Goal: Task Accomplishment & Management: Use online tool/utility

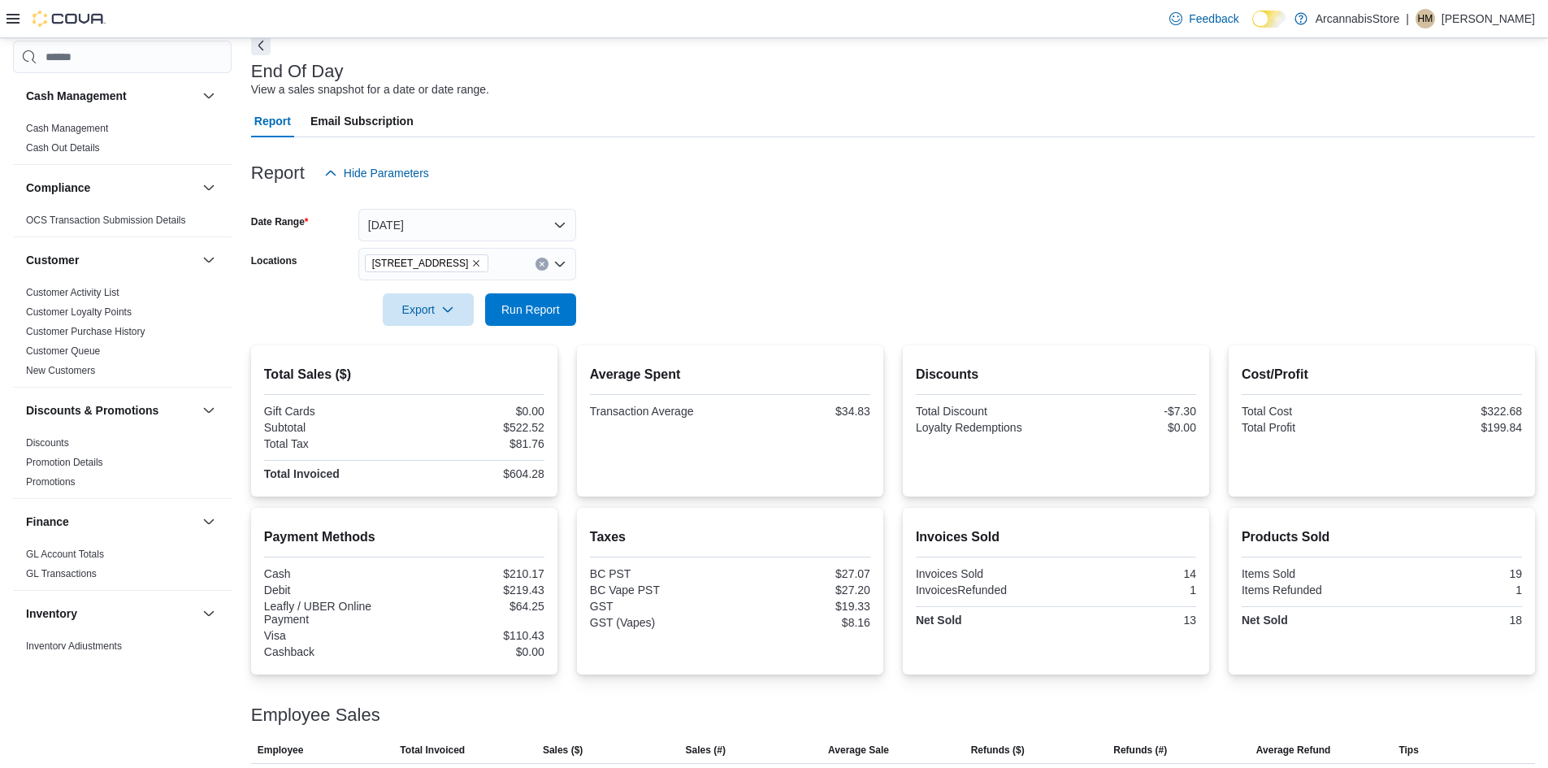
scroll to position [813, 0]
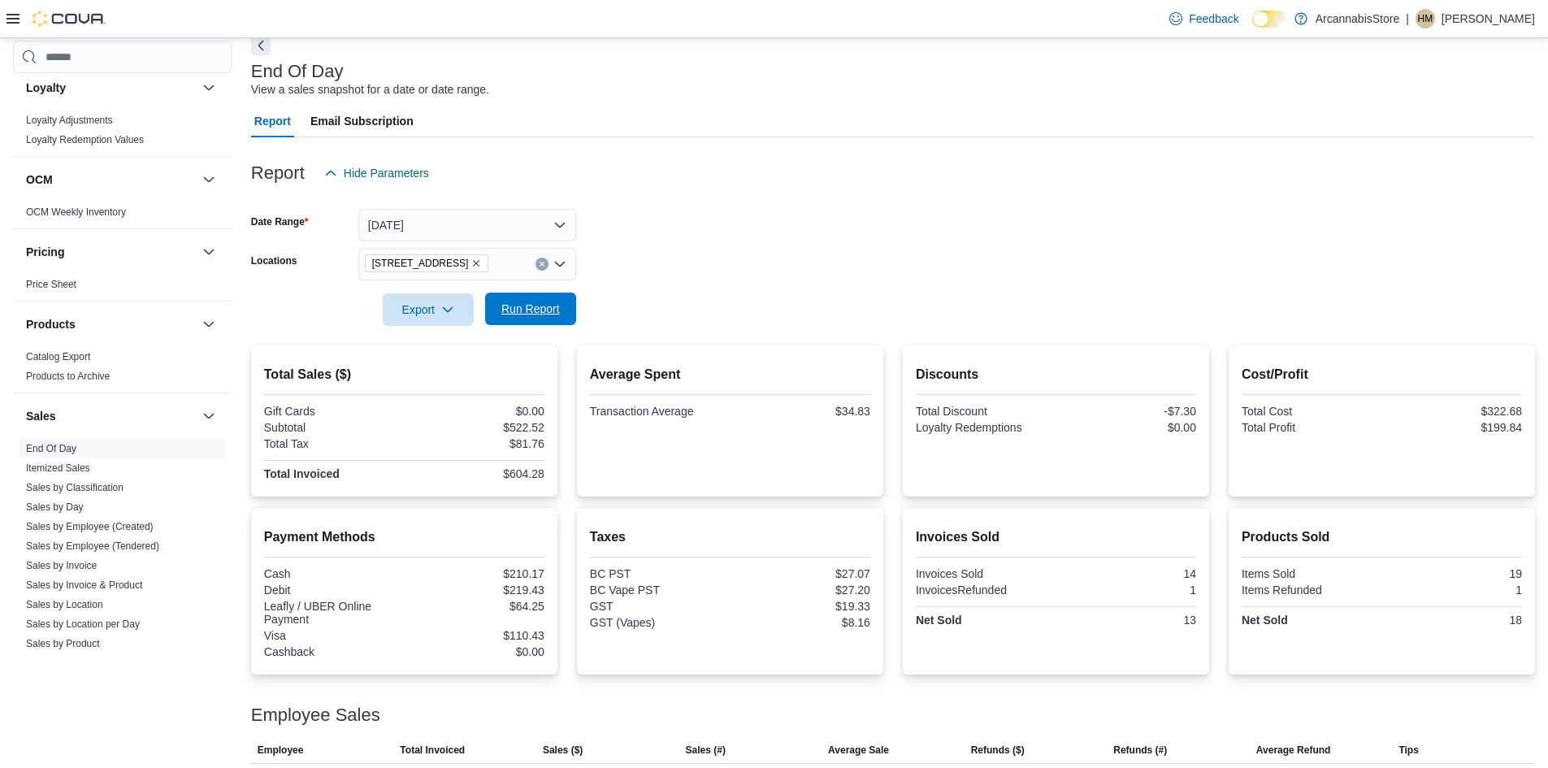
click at [522, 312] on span "Run Report" at bounding box center [530, 309] width 59 height 16
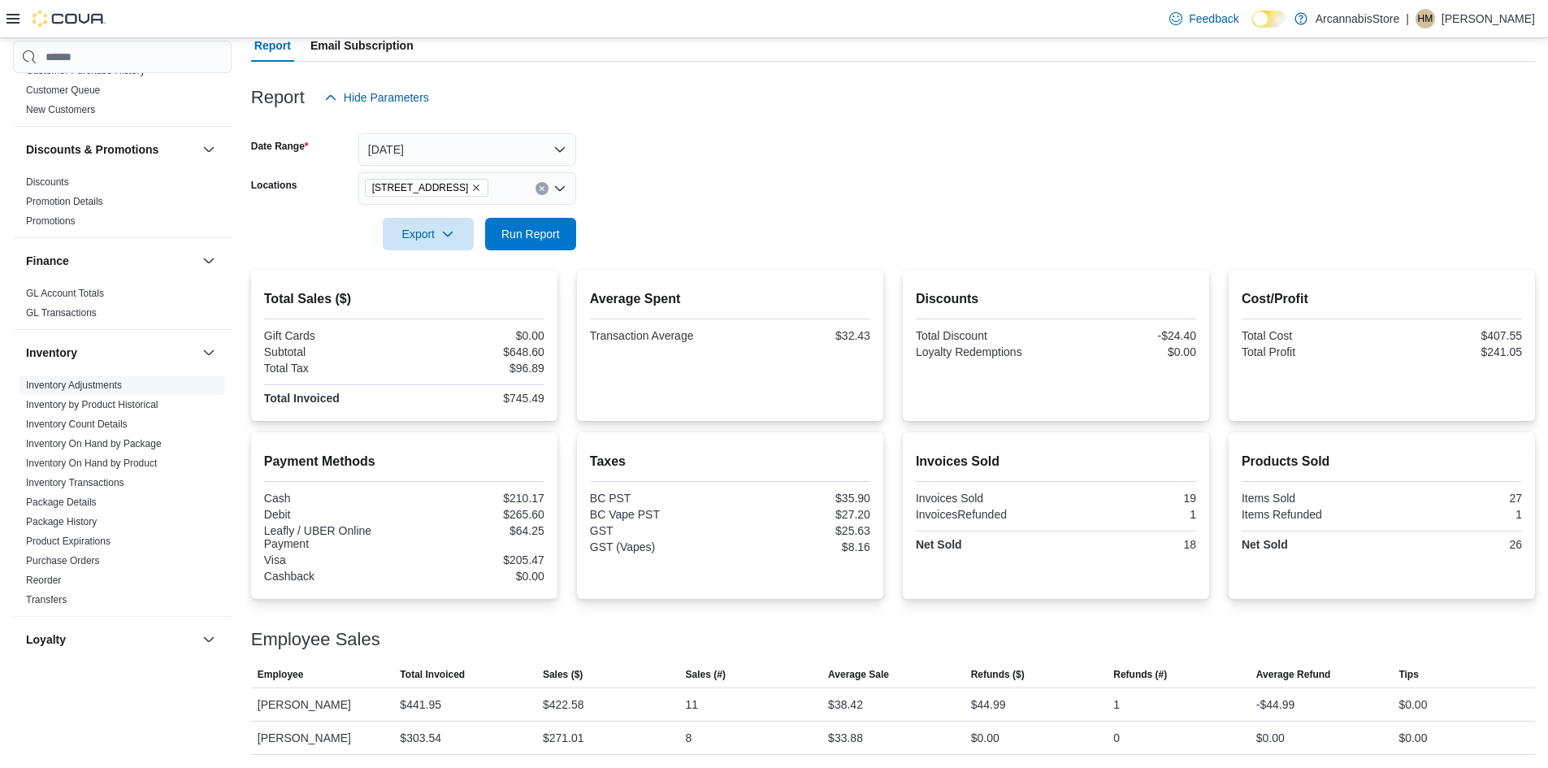
scroll to position [259, 0]
click at [520, 251] on div at bounding box center [893, 260] width 1284 height 20
click at [524, 232] on span "Run Report" at bounding box center [530, 233] width 59 height 16
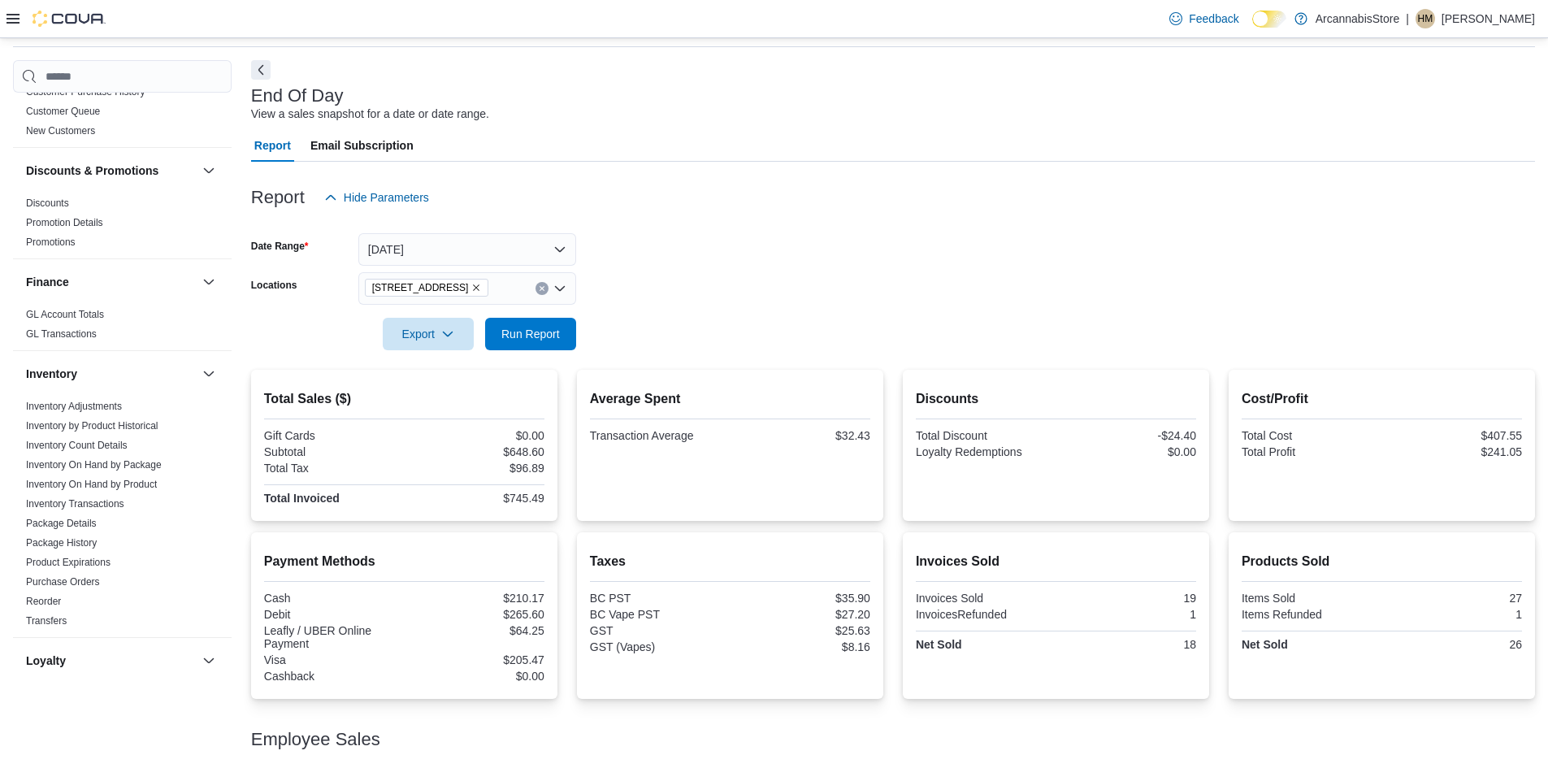
scroll to position [0, 0]
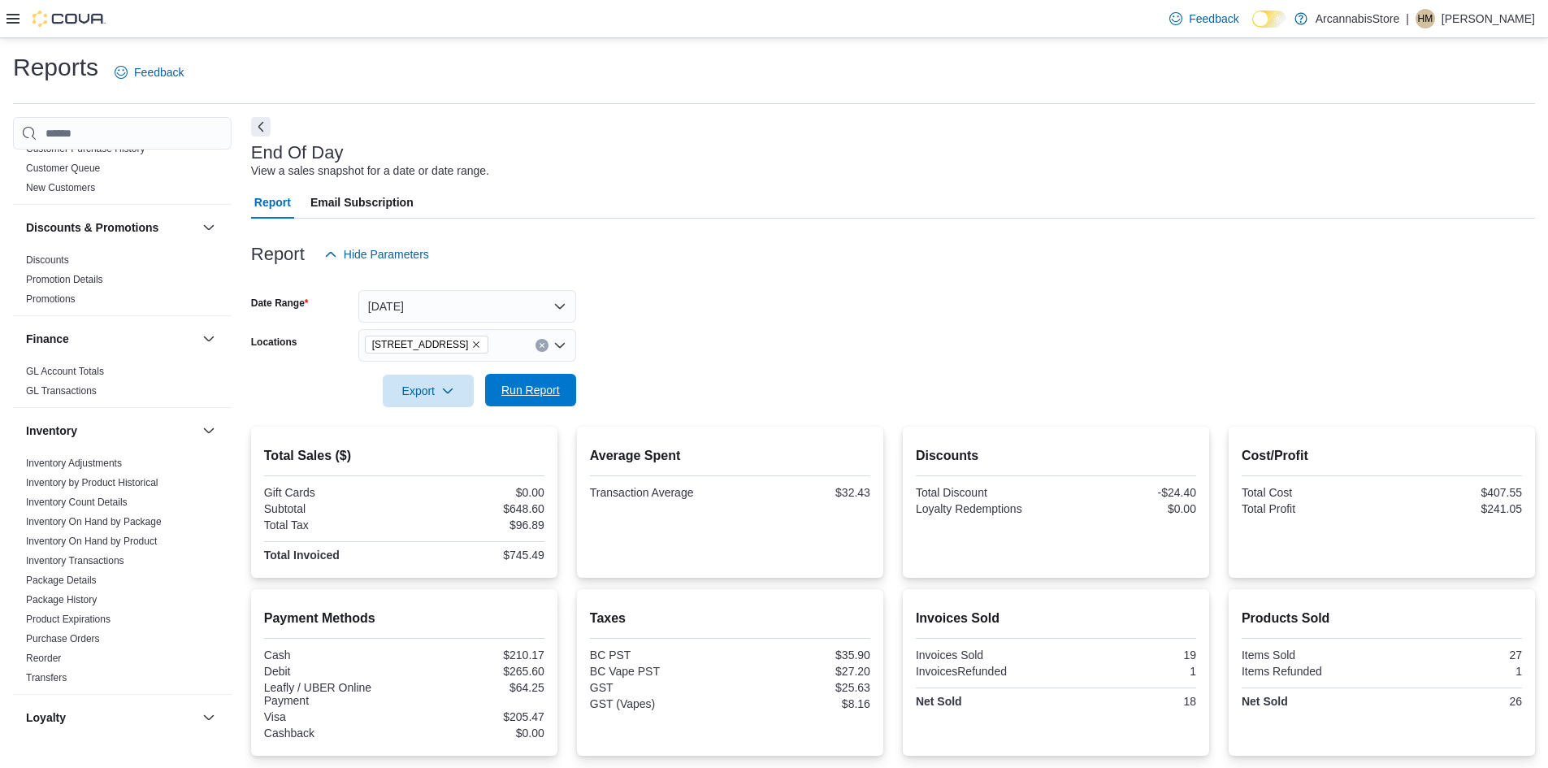
click at [554, 394] on span "Run Report" at bounding box center [530, 390] width 59 height 16
click at [550, 388] on span "Run Report" at bounding box center [530, 390] width 59 height 16
click at [536, 397] on span "Run Report" at bounding box center [530, 390] width 59 height 16
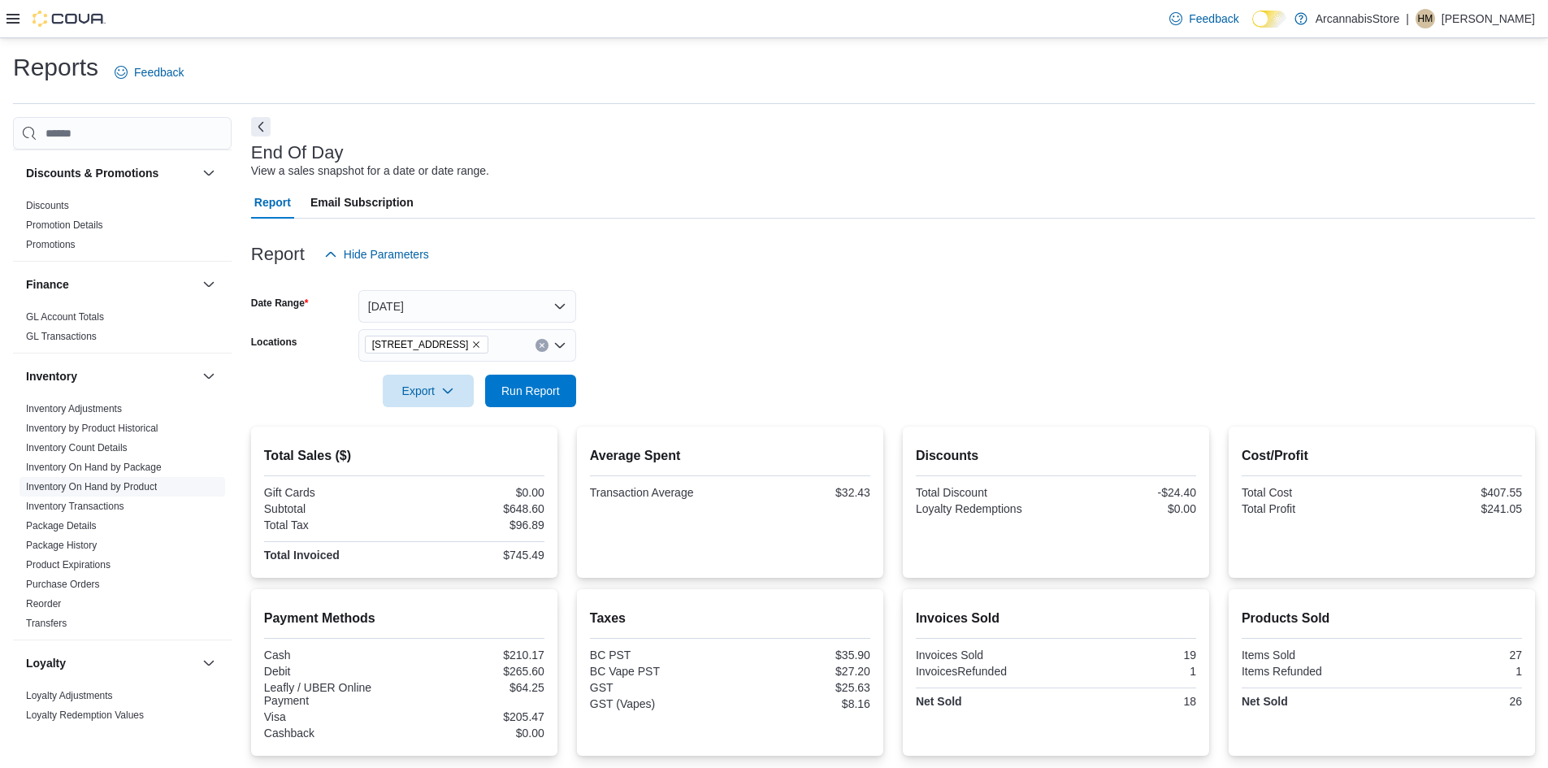
scroll to position [341, 0]
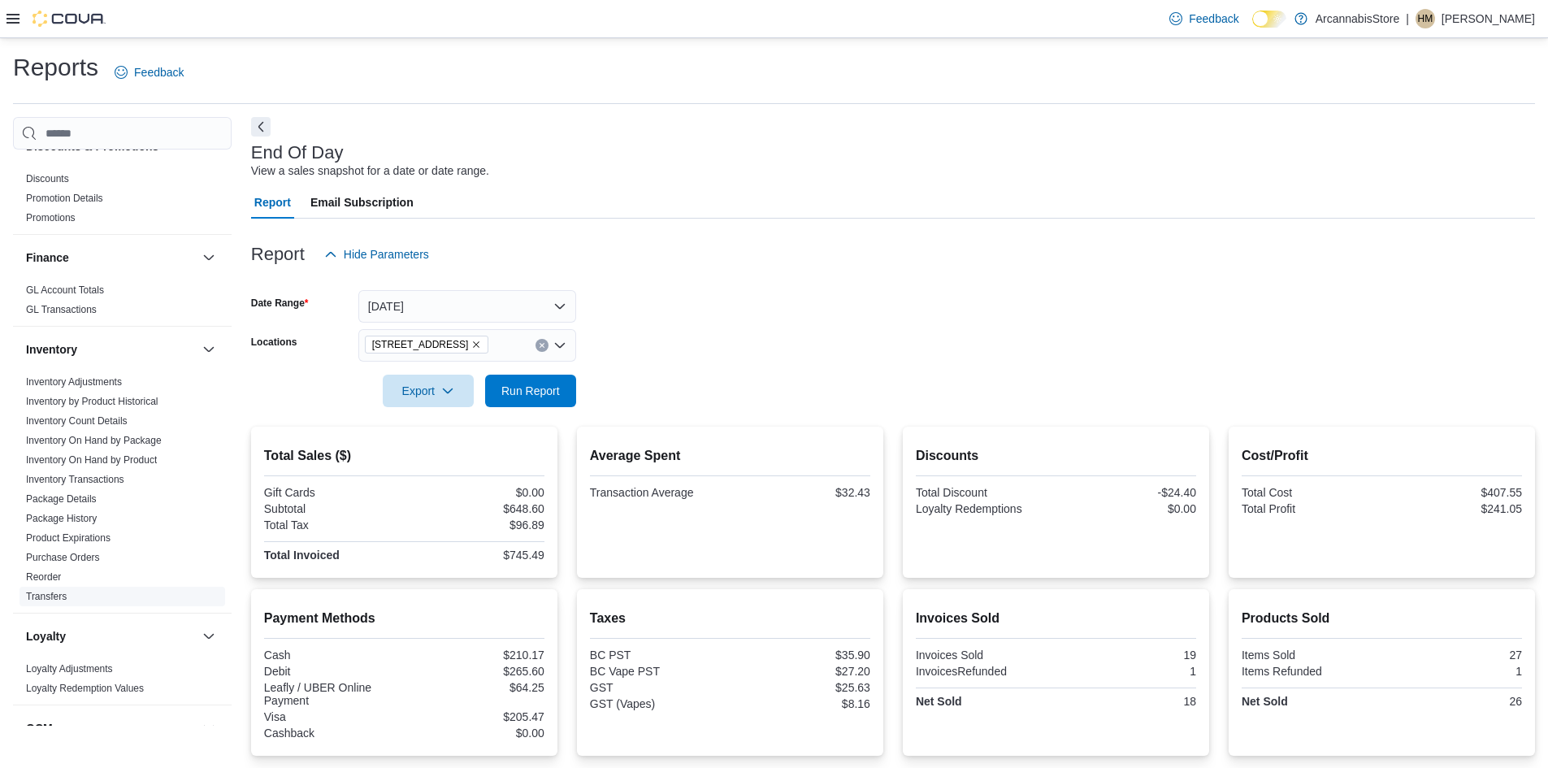
click at [54, 595] on link "Transfers" at bounding box center [46, 596] width 41 height 11
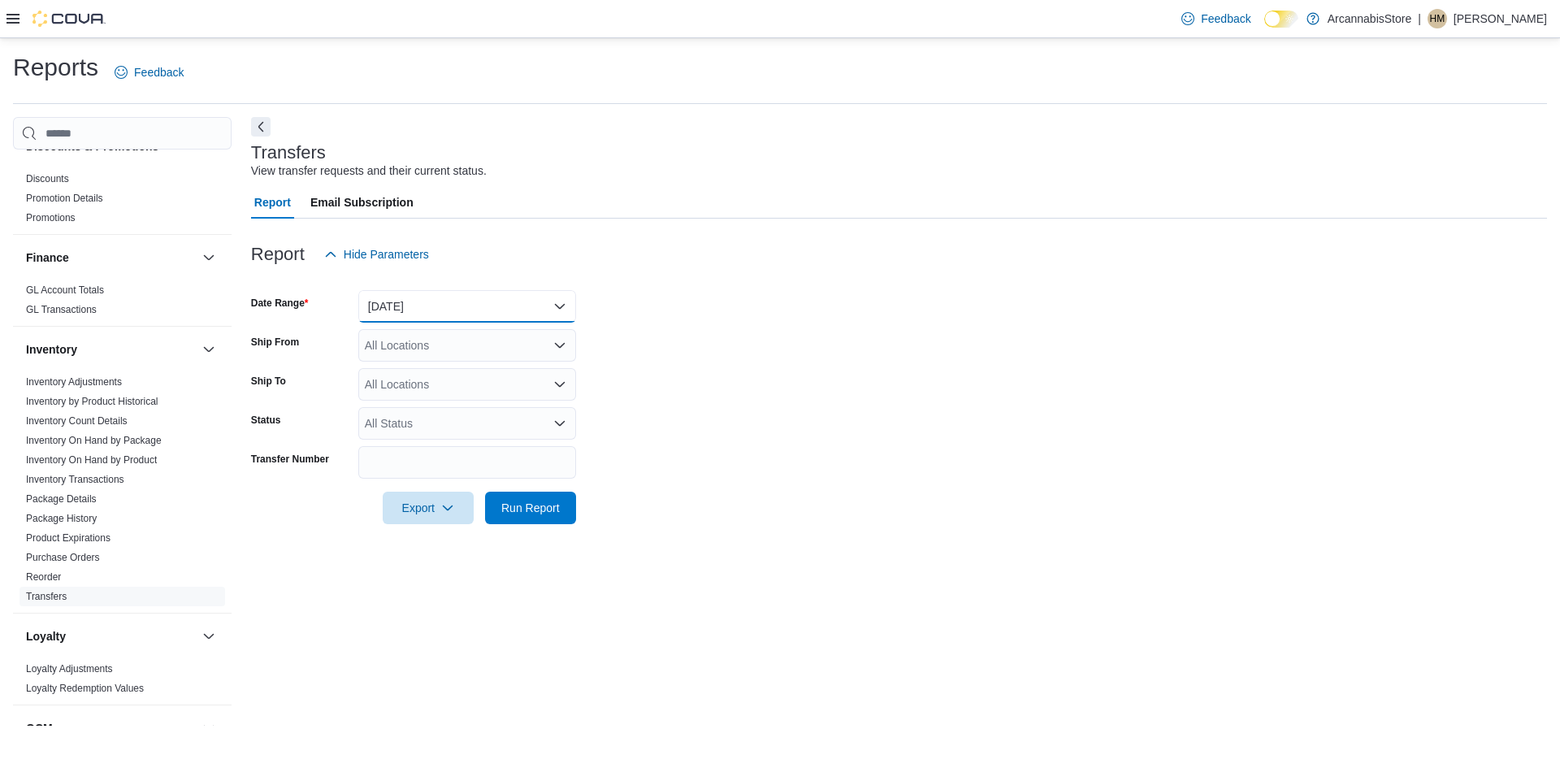
click at [407, 305] on button "[DATE]" at bounding box center [467, 306] width 218 height 33
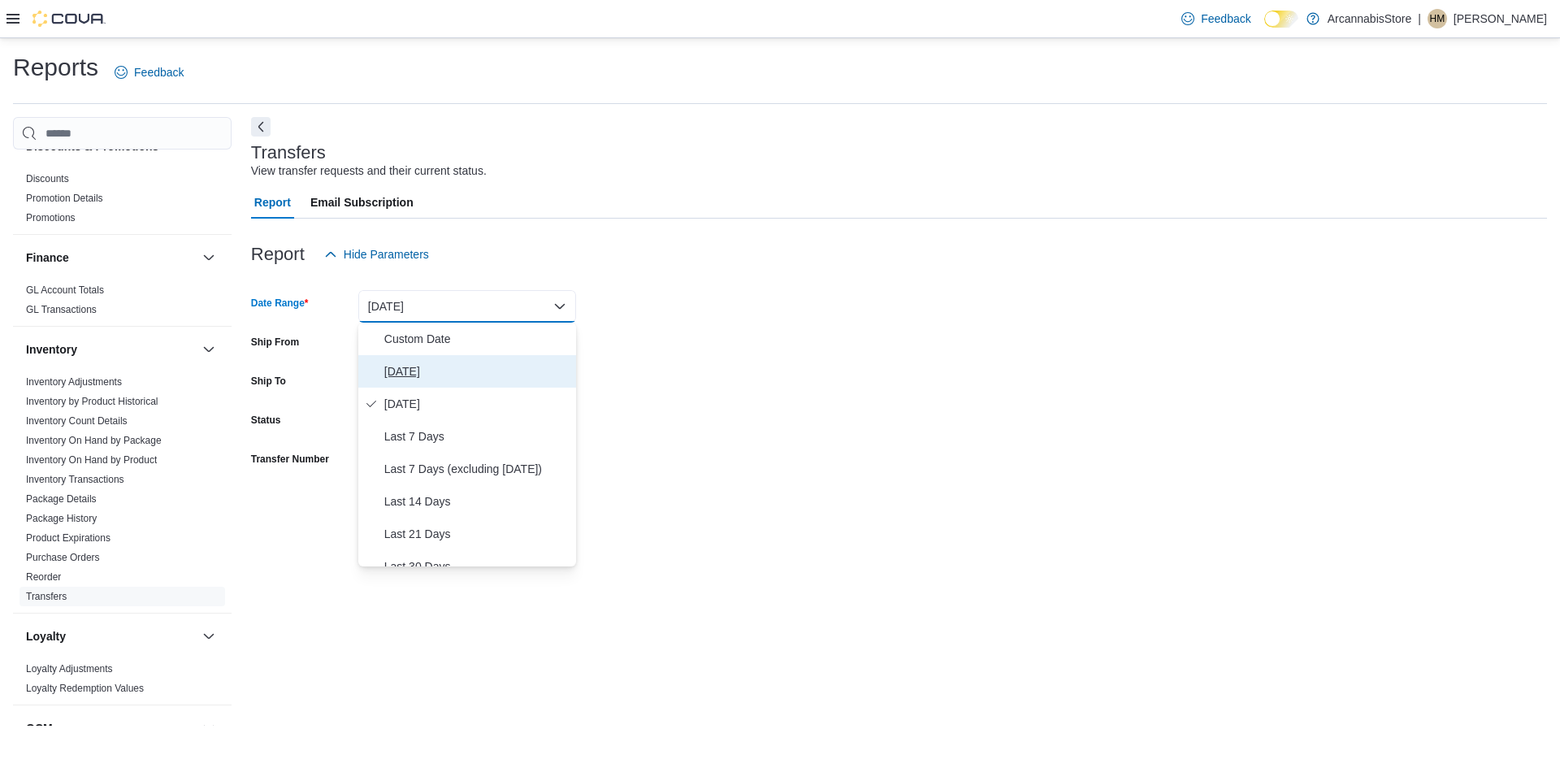
click at [429, 376] on span "[DATE]" at bounding box center [476, 372] width 185 height 20
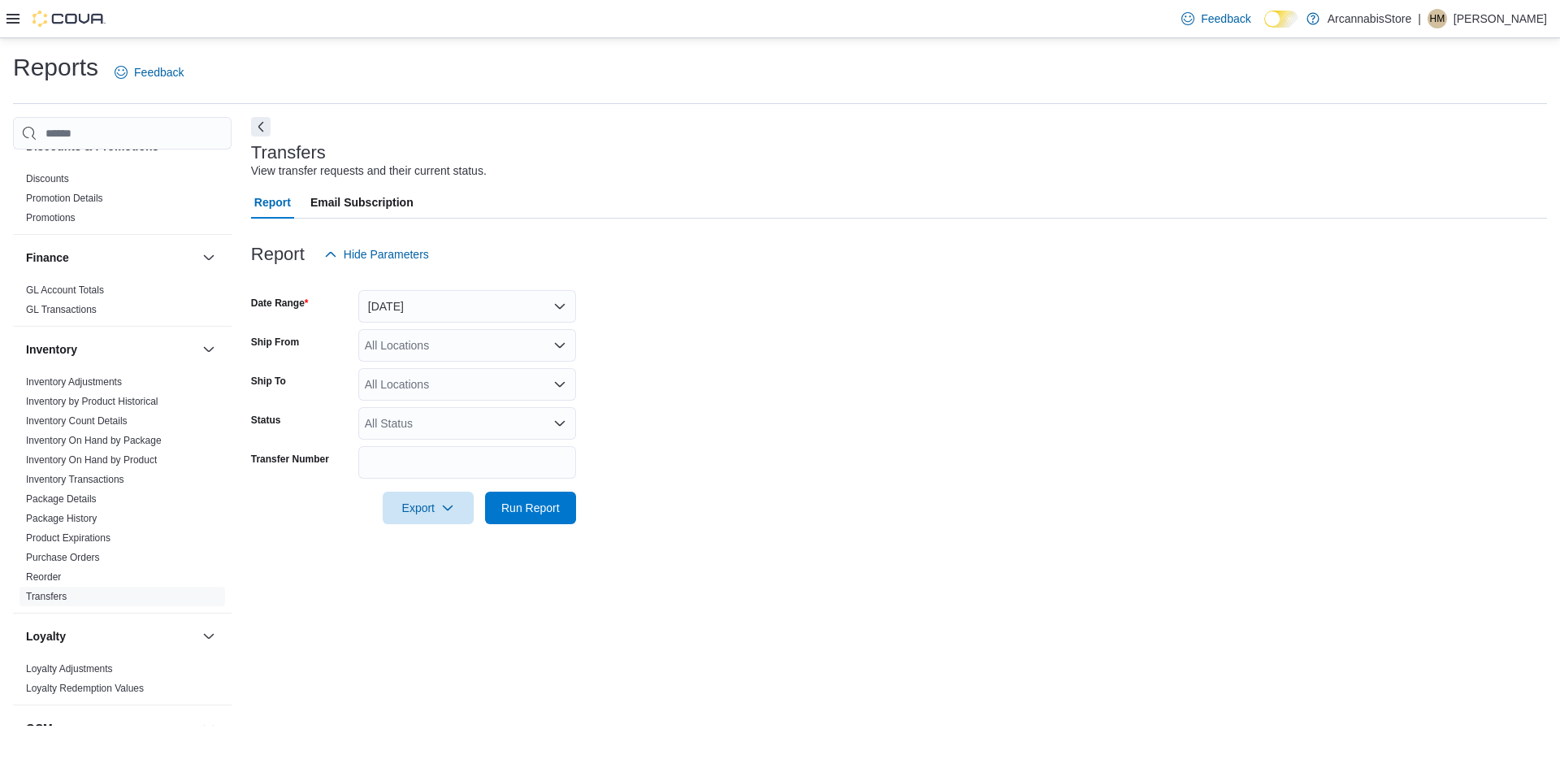
drag, startPoint x: 649, startPoint y: 341, endPoint x: 480, endPoint y: 453, distance: 202.4
click at [641, 344] on form "Date Range [DATE] Ship From All Locations Ship To All Locations Status All Stat…" at bounding box center [899, 398] width 1296 height 254
click at [531, 515] on span "Run Report" at bounding box center [530, 507] width 59 height 16
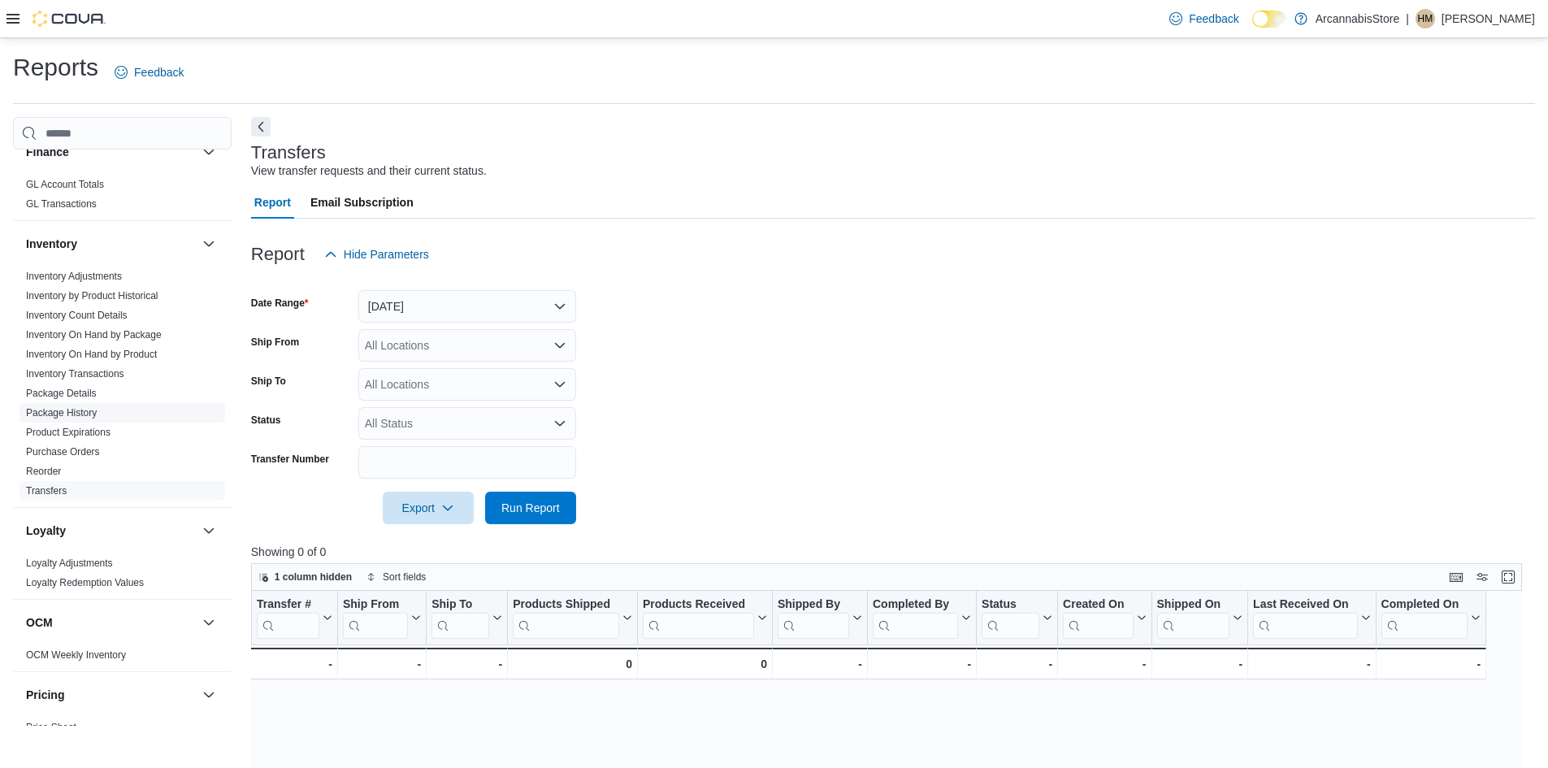
scroll to position [666, 0]
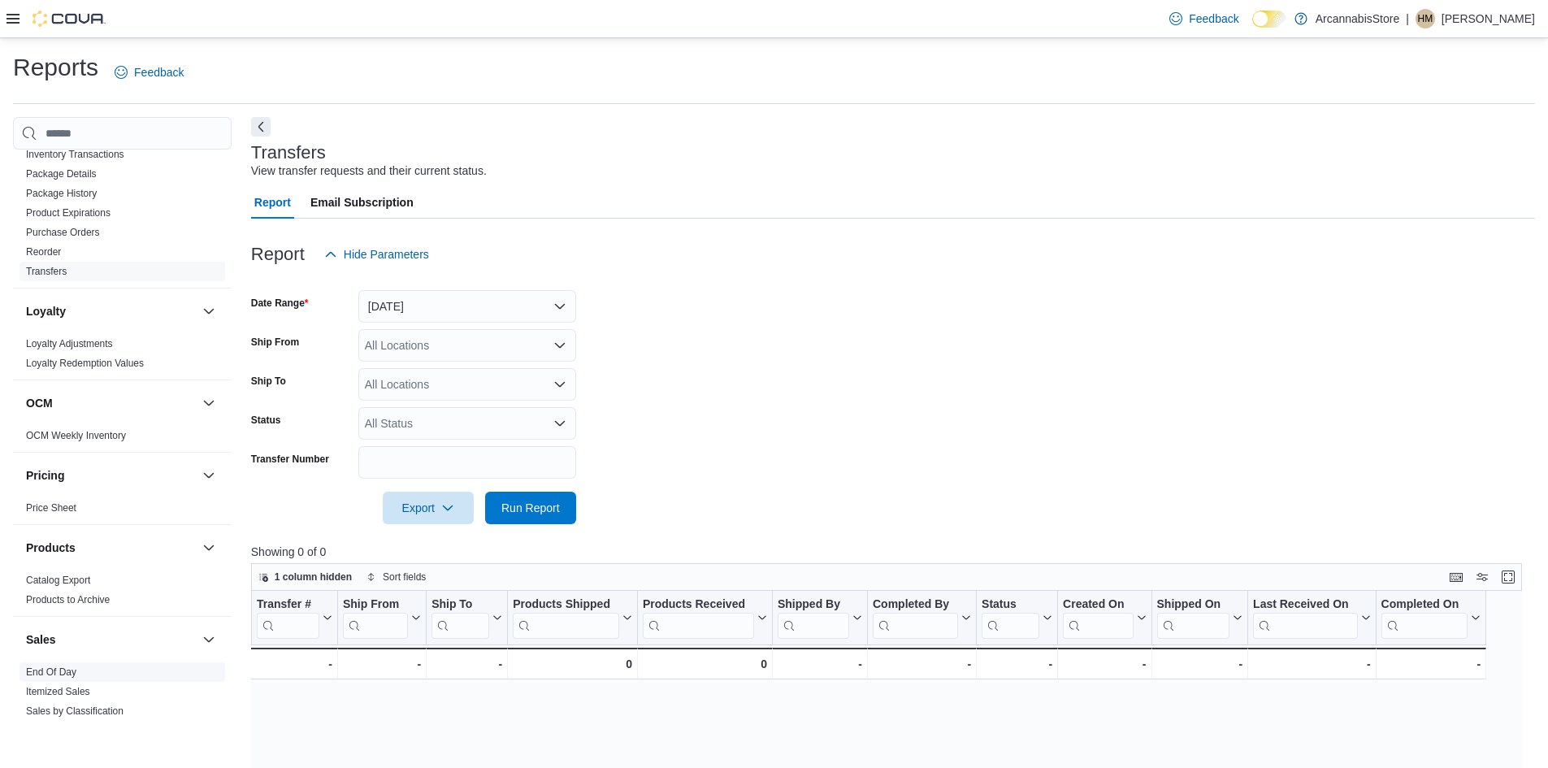
click at [55, 679] on span "End Of Day" at bounding box center [123, 672] width 206 height 20
click at [56, 672] on link "End Of Day" at bounding box center [51, 671] width 50 height 11
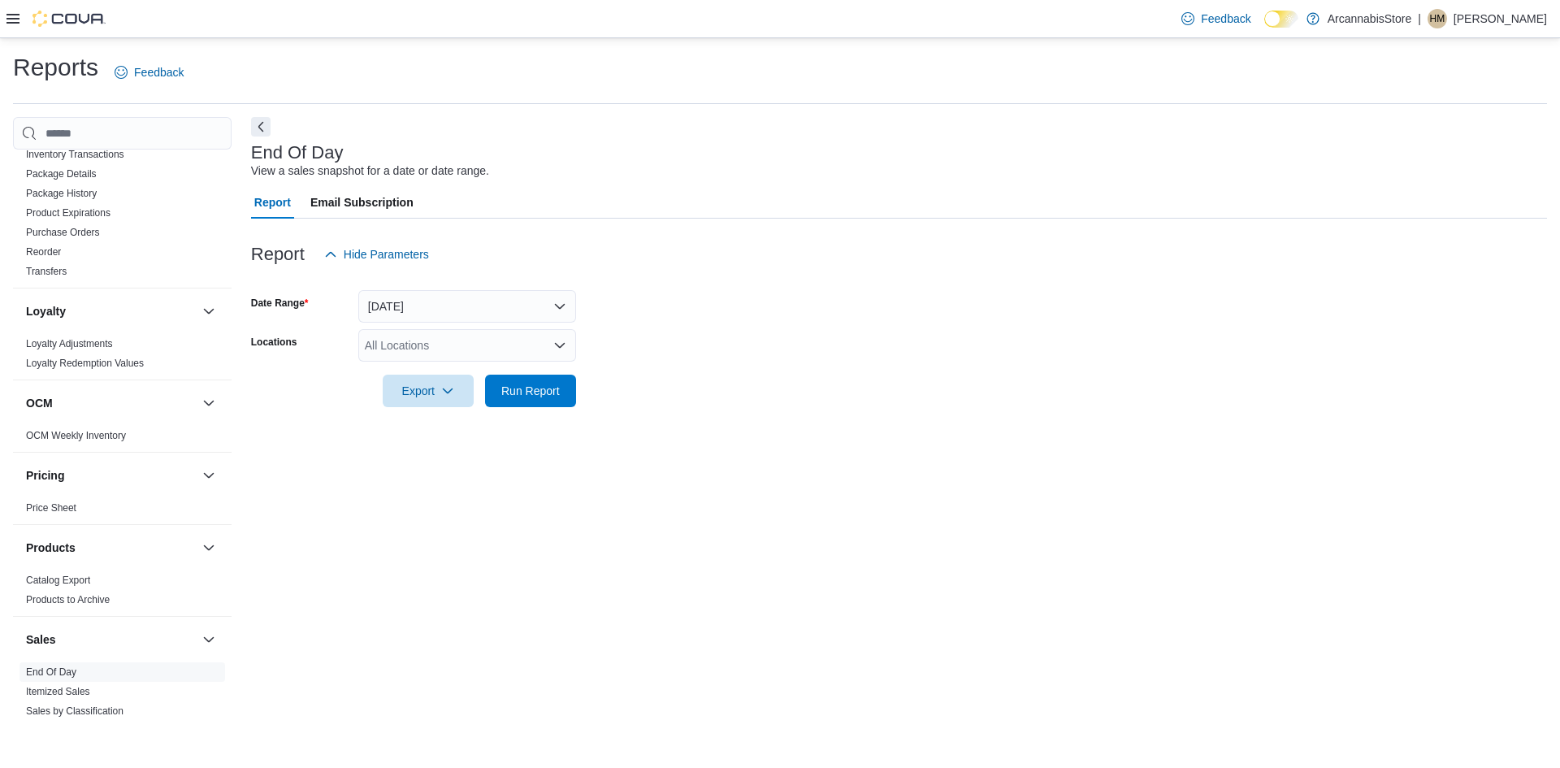
click at [397, 354] on div "All Locations" at bounding box center [467, 345] width 218 height 33
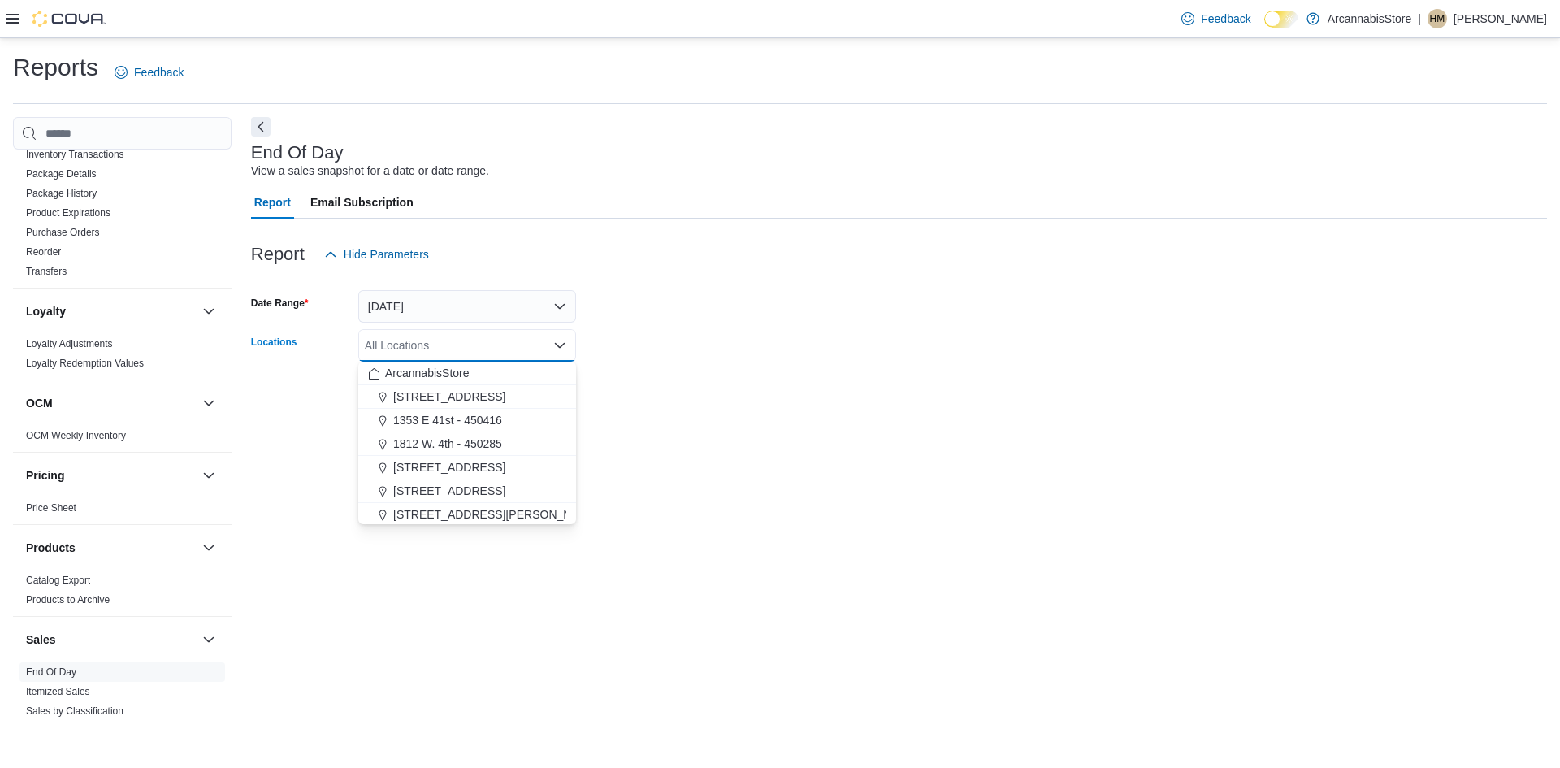
click at [726, 349] on form "Date Range [DATE] Locations All Locations Combo box. Selected. Combo box input.…" at bounding box center [899, 339] width 1296 height 137
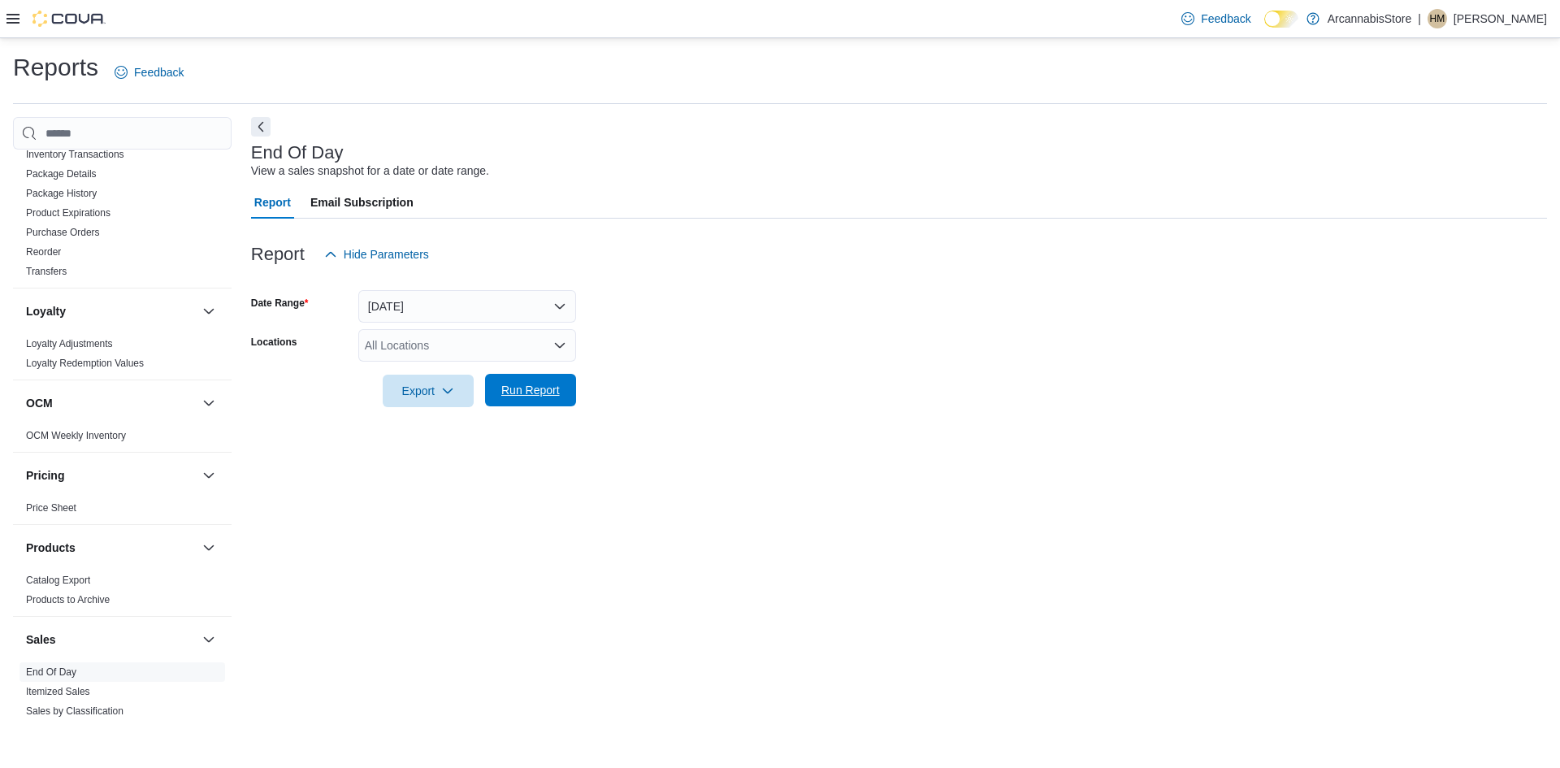
click at [522, 401] on span "Run Report" at bounding box center [531, 390] width 72 height 33
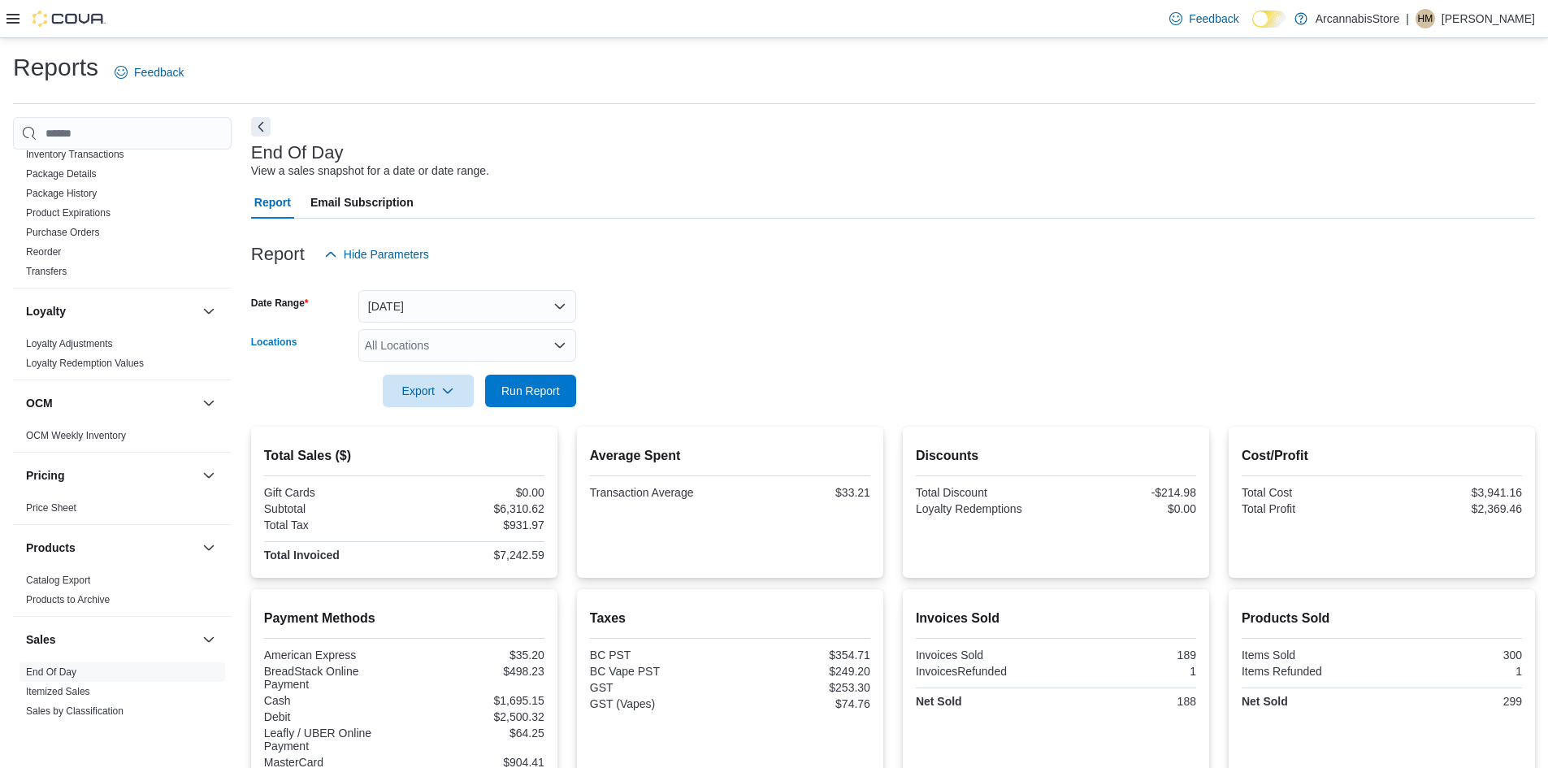
click at [453, 346] on div "All Locations" at bounding box center [467, 345] width 218 height 33
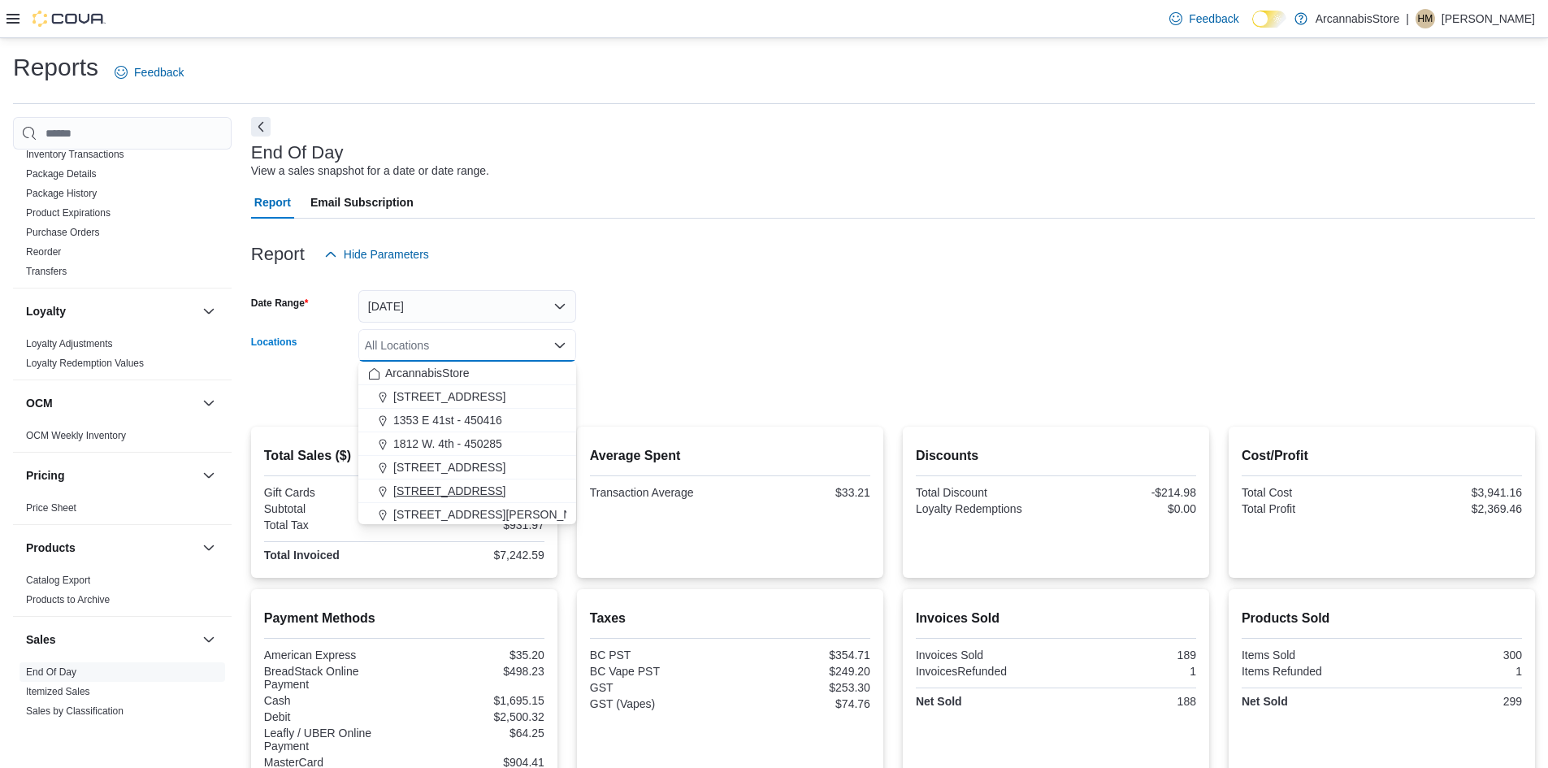
click at [477, 488] on span "[STREET_ADDRESS]" at bounding box center [449, 491] width 112 height 16
click at [719, 319] on form "Date Range [DATE] Locations [STREET_ADDRESS] Combo box. Selected. [STREET_ADDRE…" at bounding box center [893, 339] width 1284 height 137
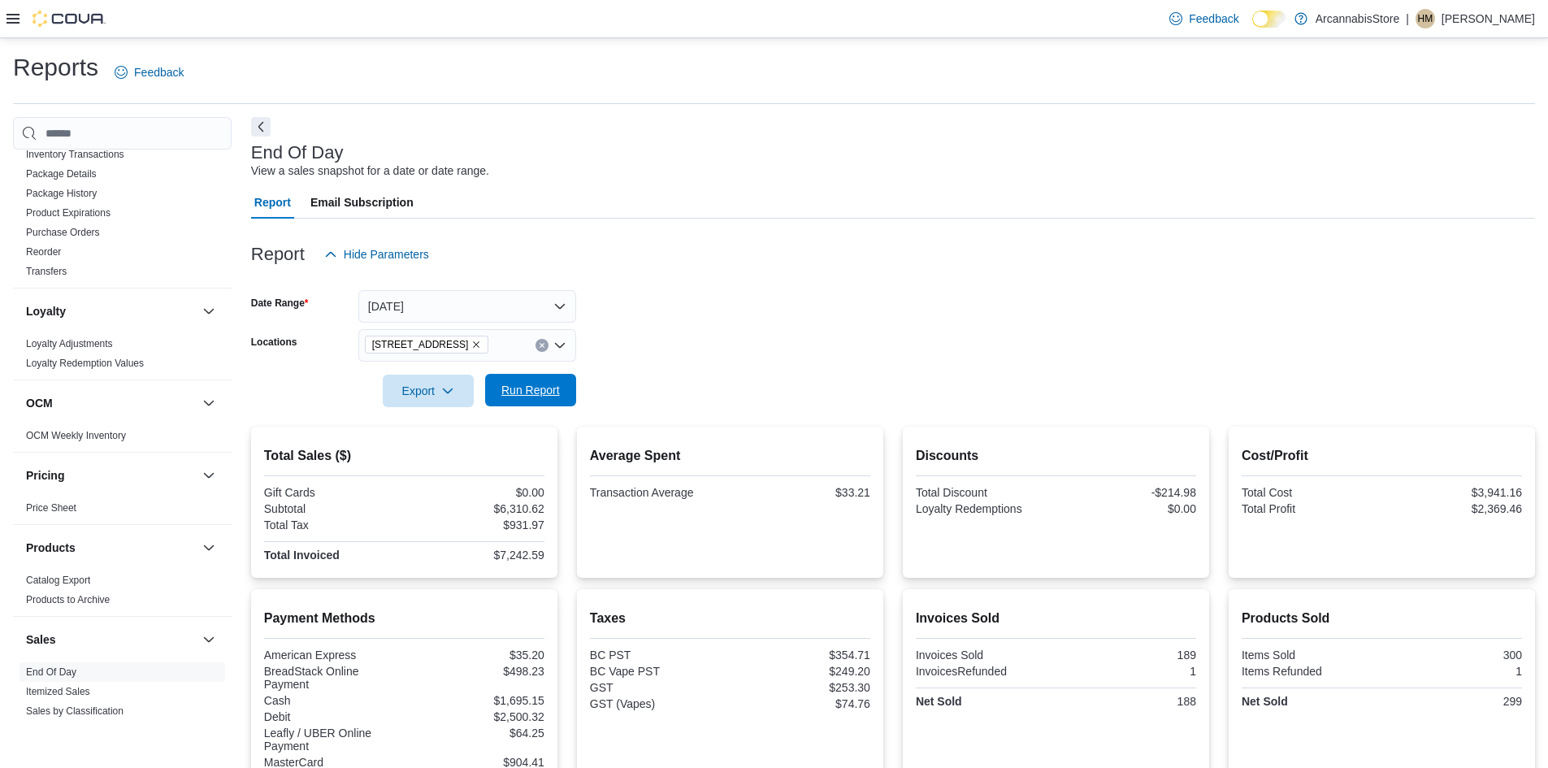
click at [541, 399] on span "Run Report" at bounding box center [531, 390] width 72 height 33
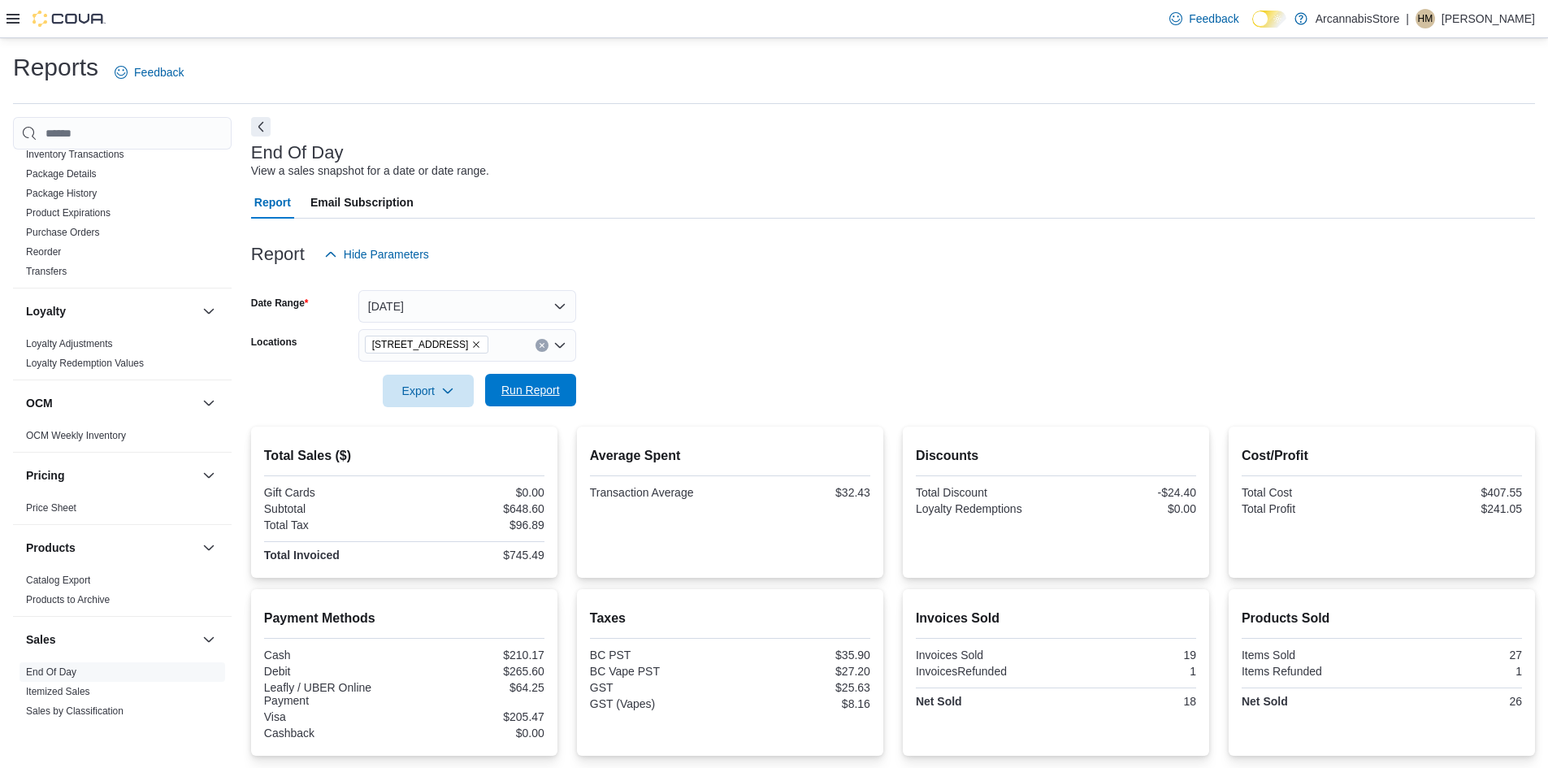
click at [535, 395] on span "Run Report" at bounding box center [530, 390] width 59 height 16
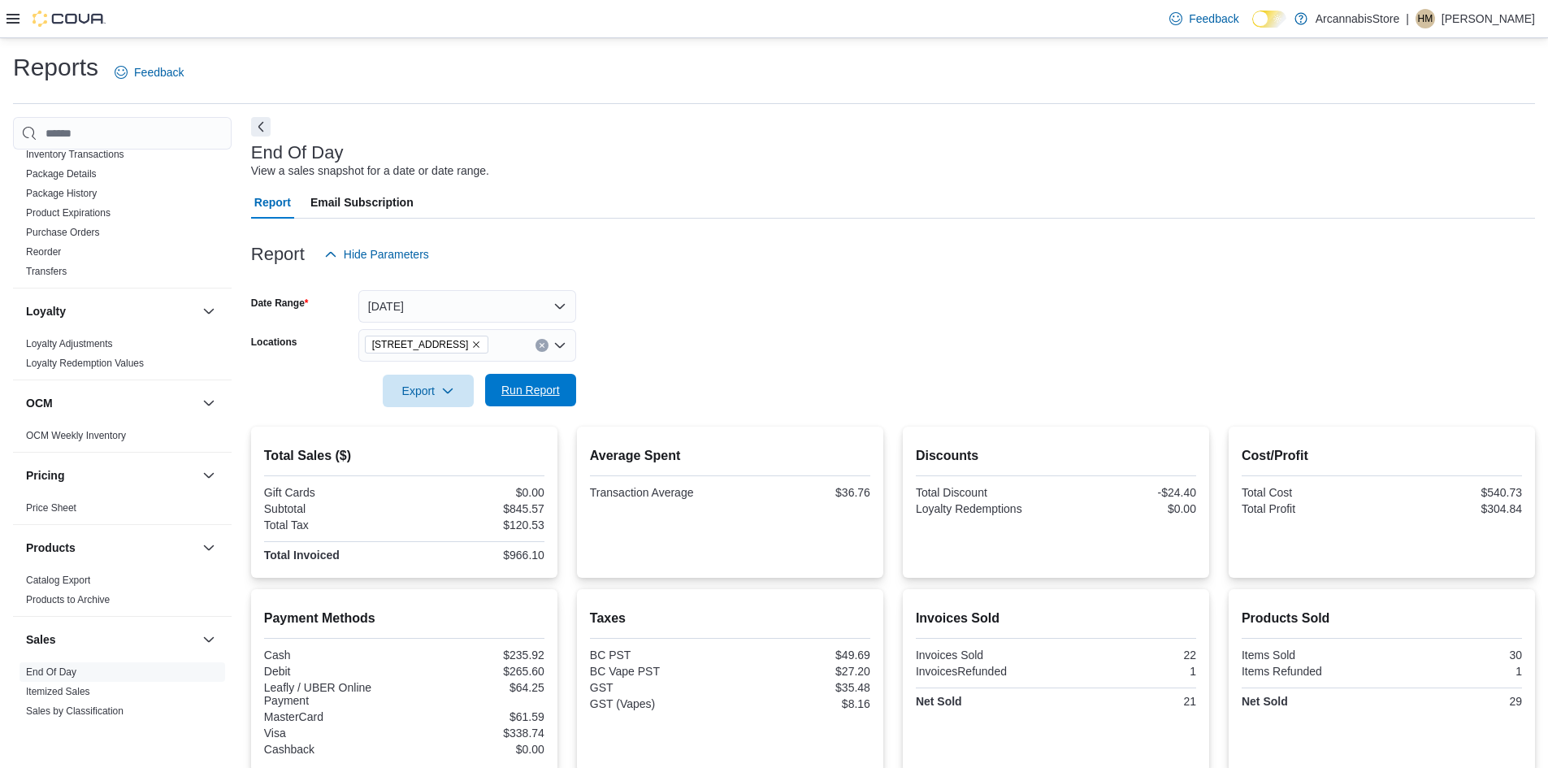
click at [553, 392] on span "Run Report" at bounding box center [530, 390] width 59 height 16
click at [509, 394] on span "Run Report" at bounding box center [530, 390] width 59 height 16
drag, startPoint x: 536, startPoint y: 353, endPoint x: 538, endPoint y: 378, distance: 25.2
click at [538, 374] on form "Date Range [DATE] Locations [STREET_ADDRESS] Export Run Report" at bounding box center [893, 339] width 1284 height 137
click at [539, 401] on span "Run Report" at bounding box center [531, 390] width 72 height 33
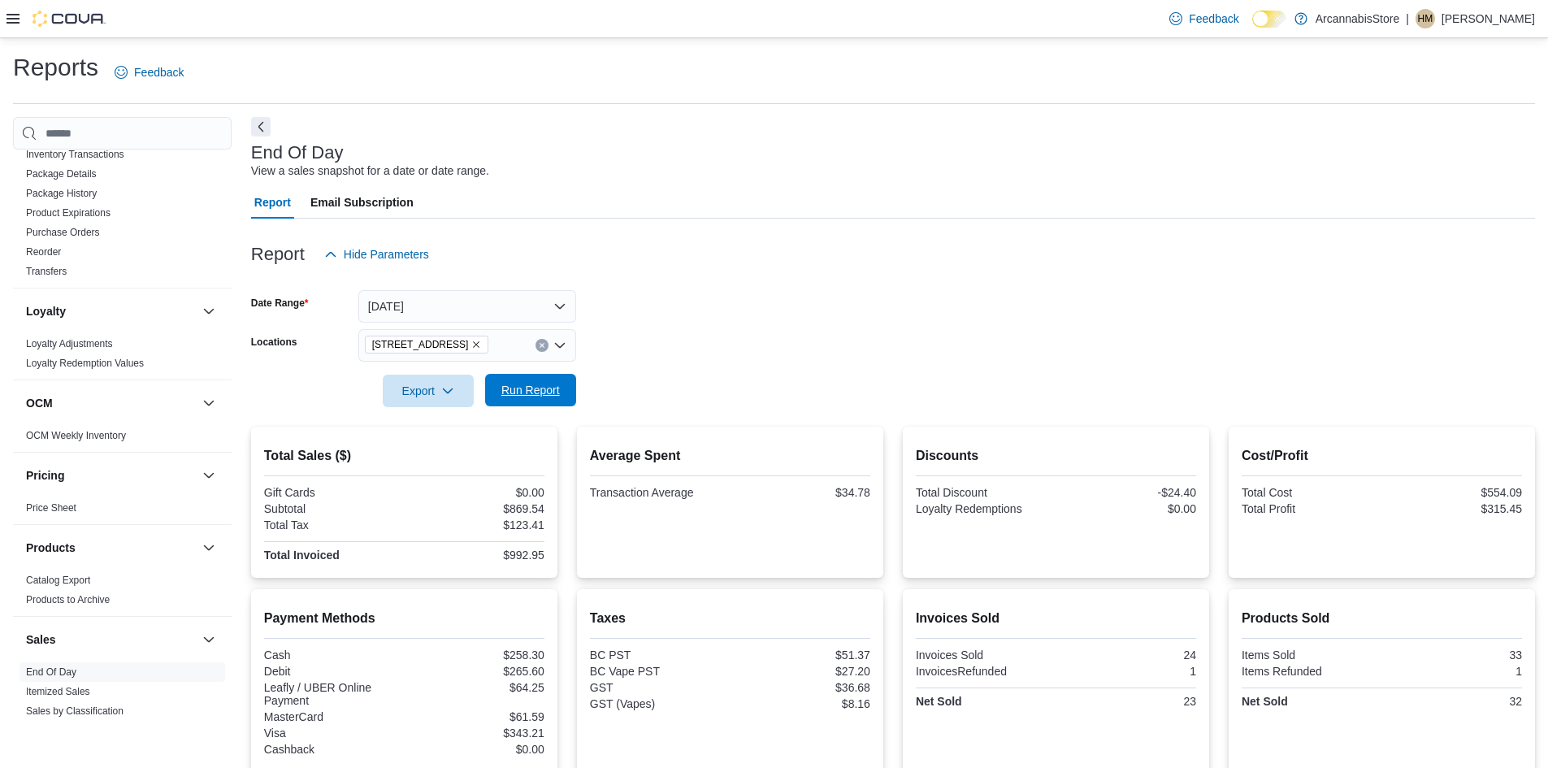
click at [529, 405] on span "Run Report" at bounding box center [531, 390] width 72 height 33
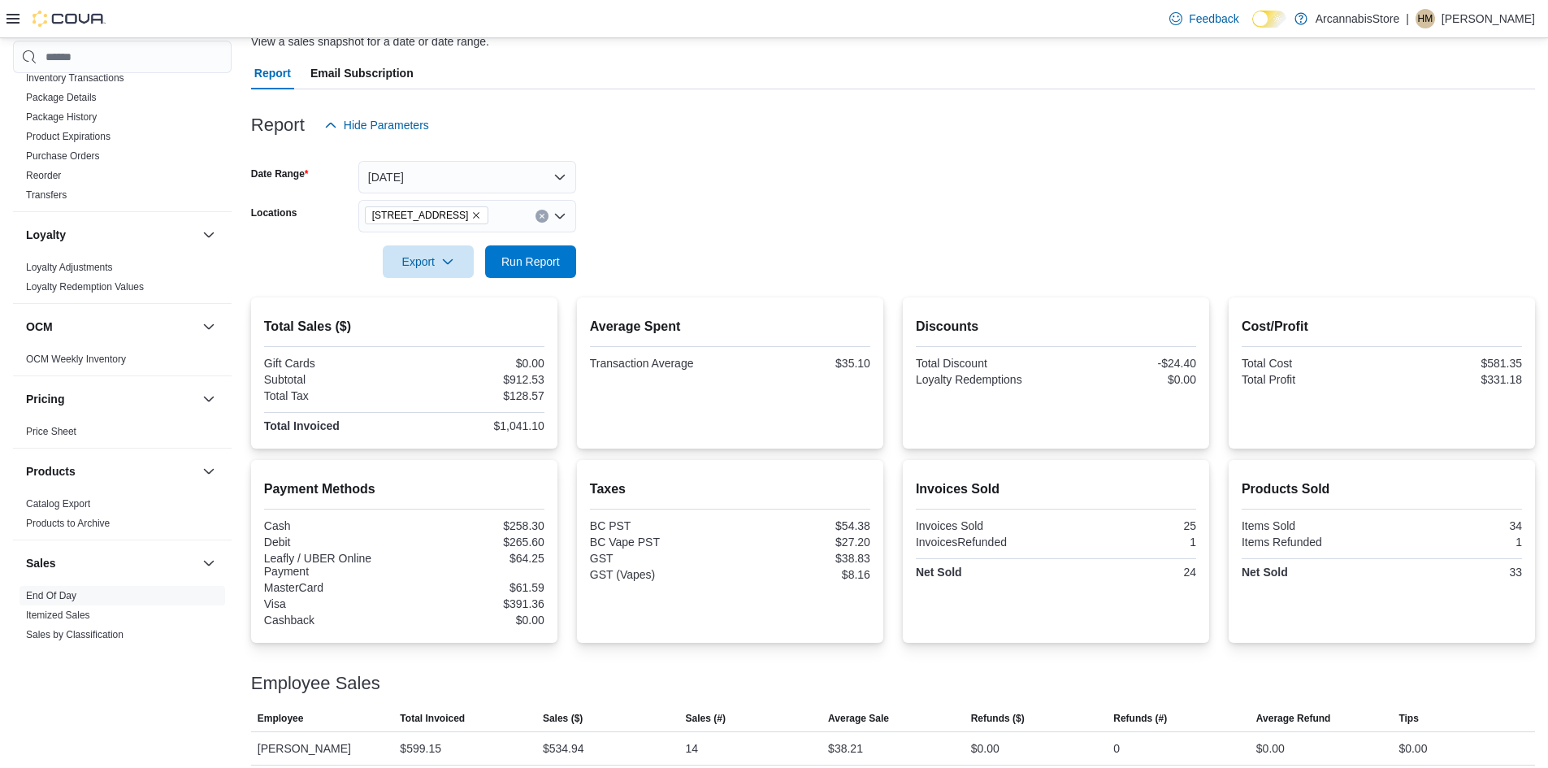
scroll to position [173, 0]
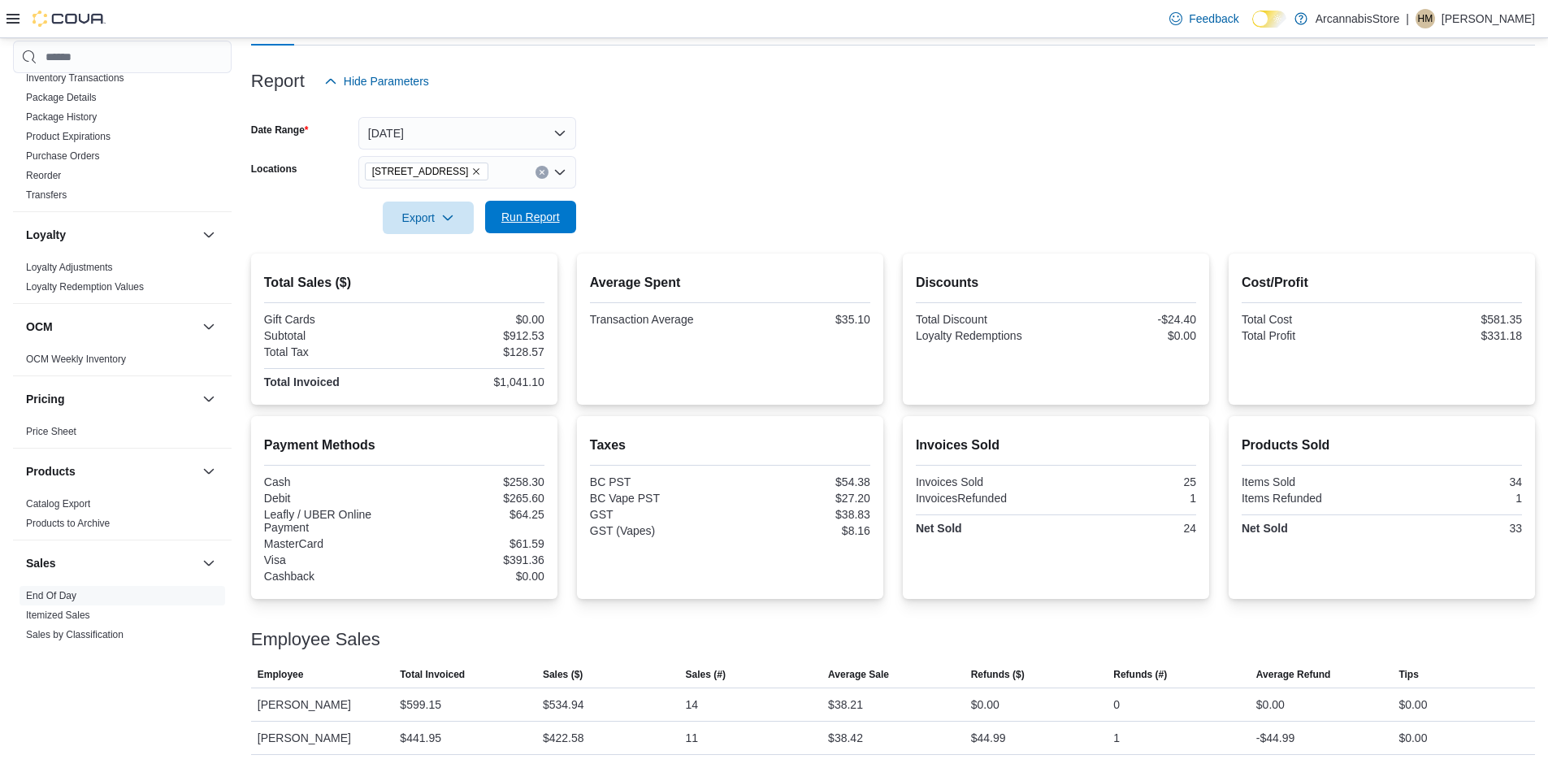
click at [544, 208] on span "Run Report" at bounding box center [531, 217] width 72 height 33
click at [538, 213] on span "Run Report" at bounding box center [530, 217] width 59 height 16
click at [531, 222] on span "Run Report" at bounding box center [530, 217] width 59 height 16
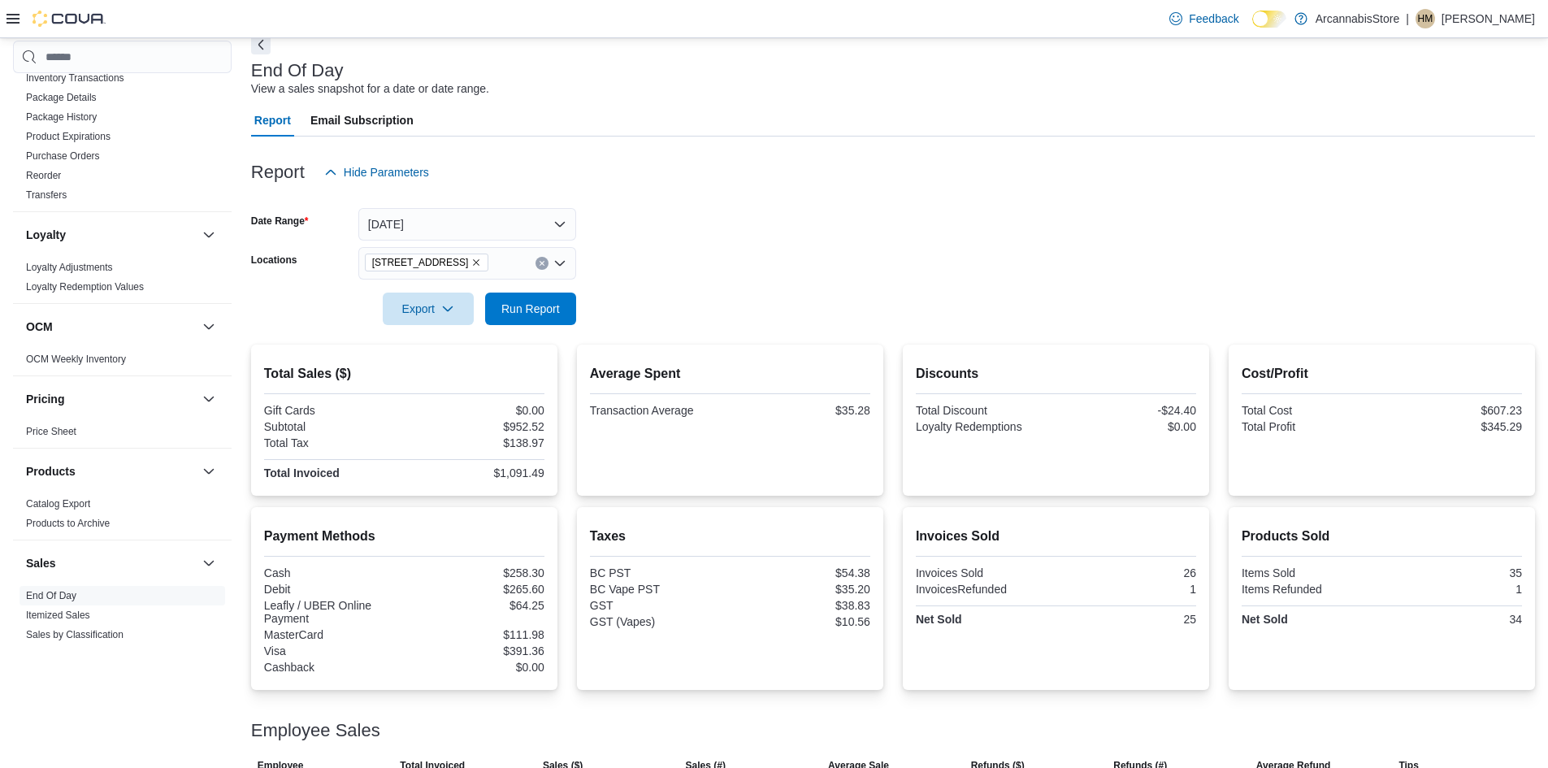
scroll to position [0, 0]
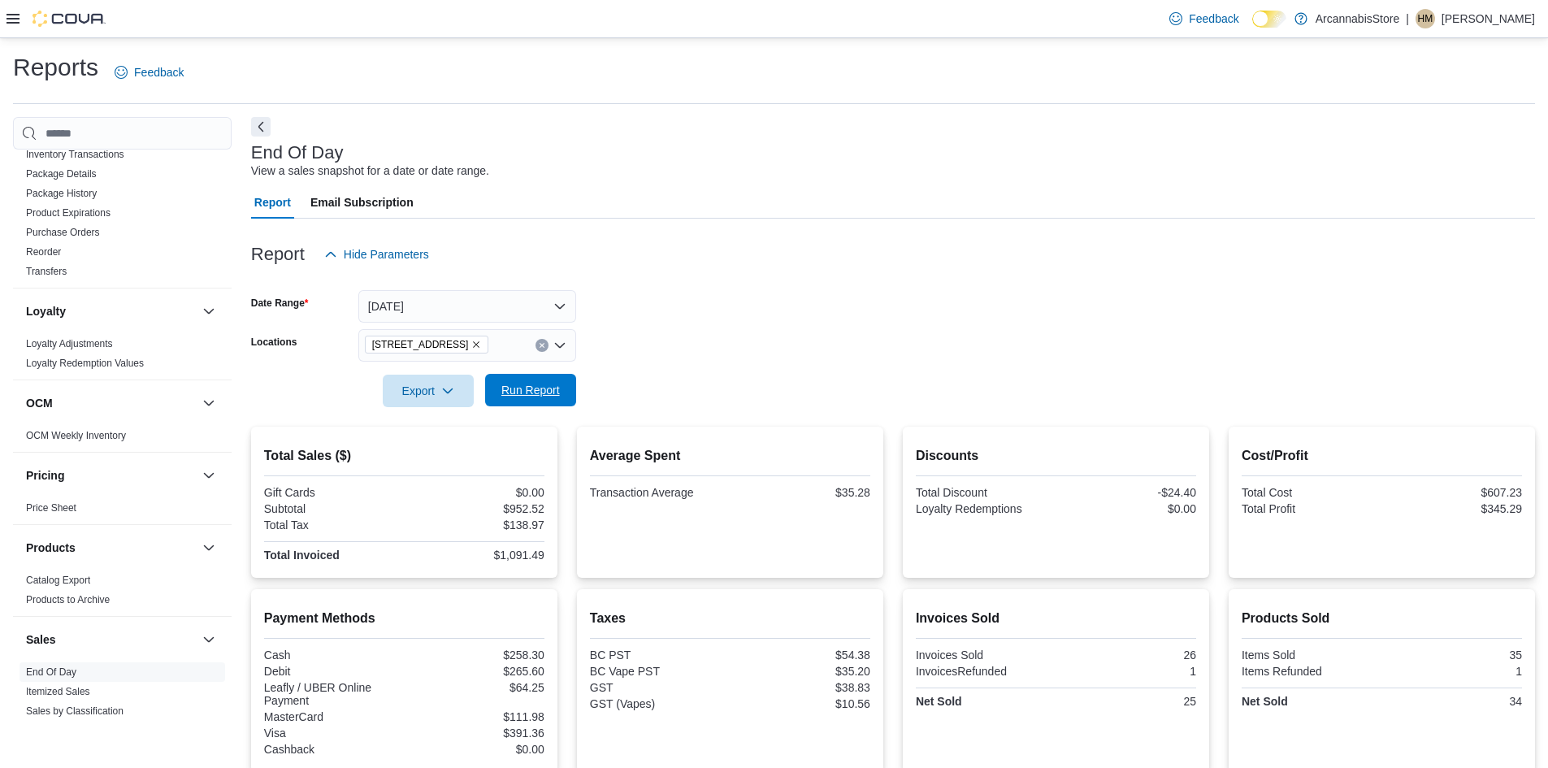
click at [544, 400] on span "Run Report" at bounding box center [531, 390] width 72 height 33
click at [480, 344] on icon "Remove 2267 Kingsway - 450548 from selection in this group" at bounding box center [477, 344] width 7 height 7
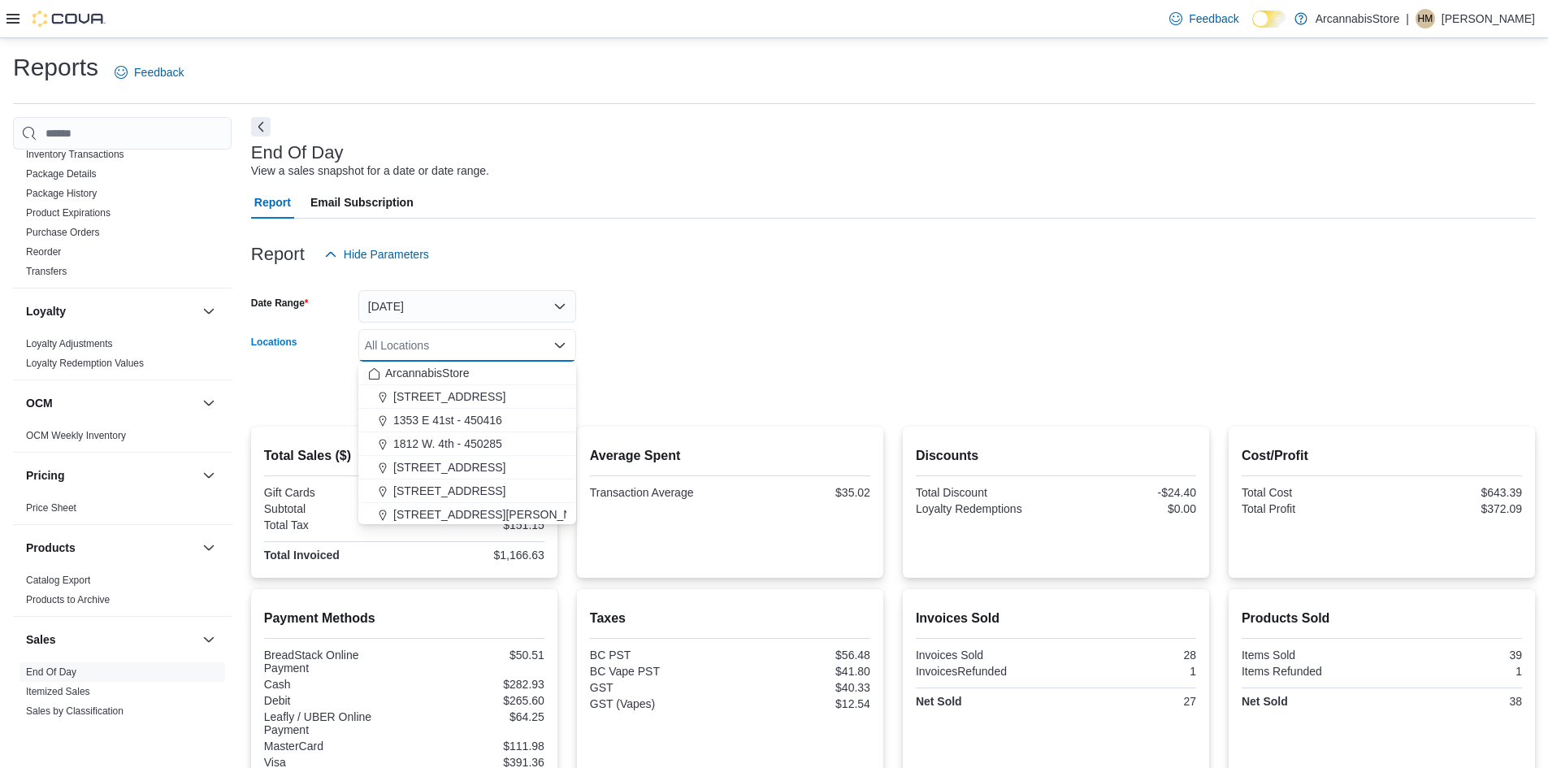
click at [705, 325] on form "Date Range [DATE] Locations All Locations Combo box. Selected. Combo box input.…" at bounding box center [893, 339] width 1284 height 137
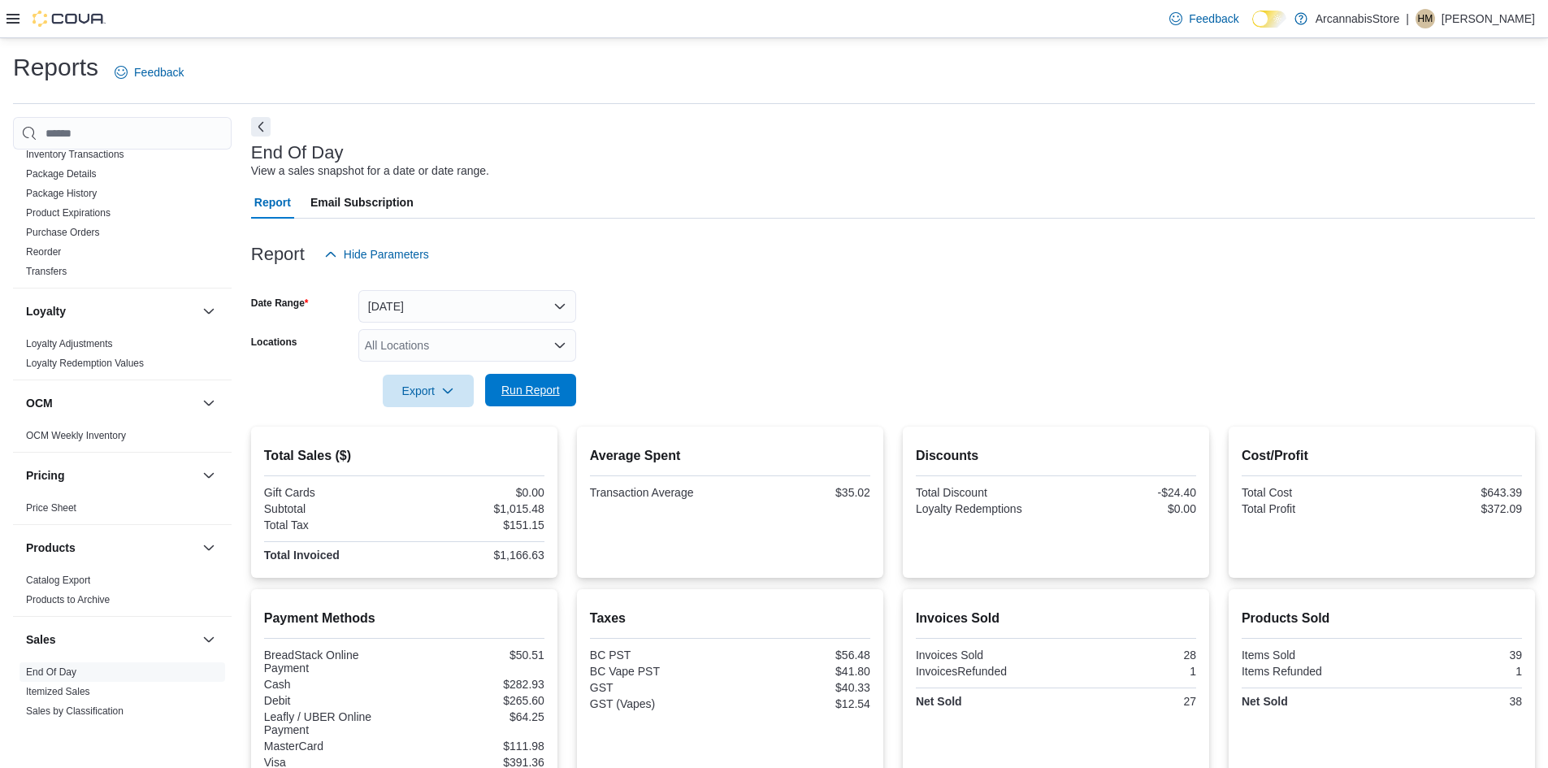
click at [566, 398] on button "Run Report" at bounding box center [530, 390] width 91 height 33
click at [388, 349] on div "All Locations" at bounding box center [467, 345] width 218 height 33
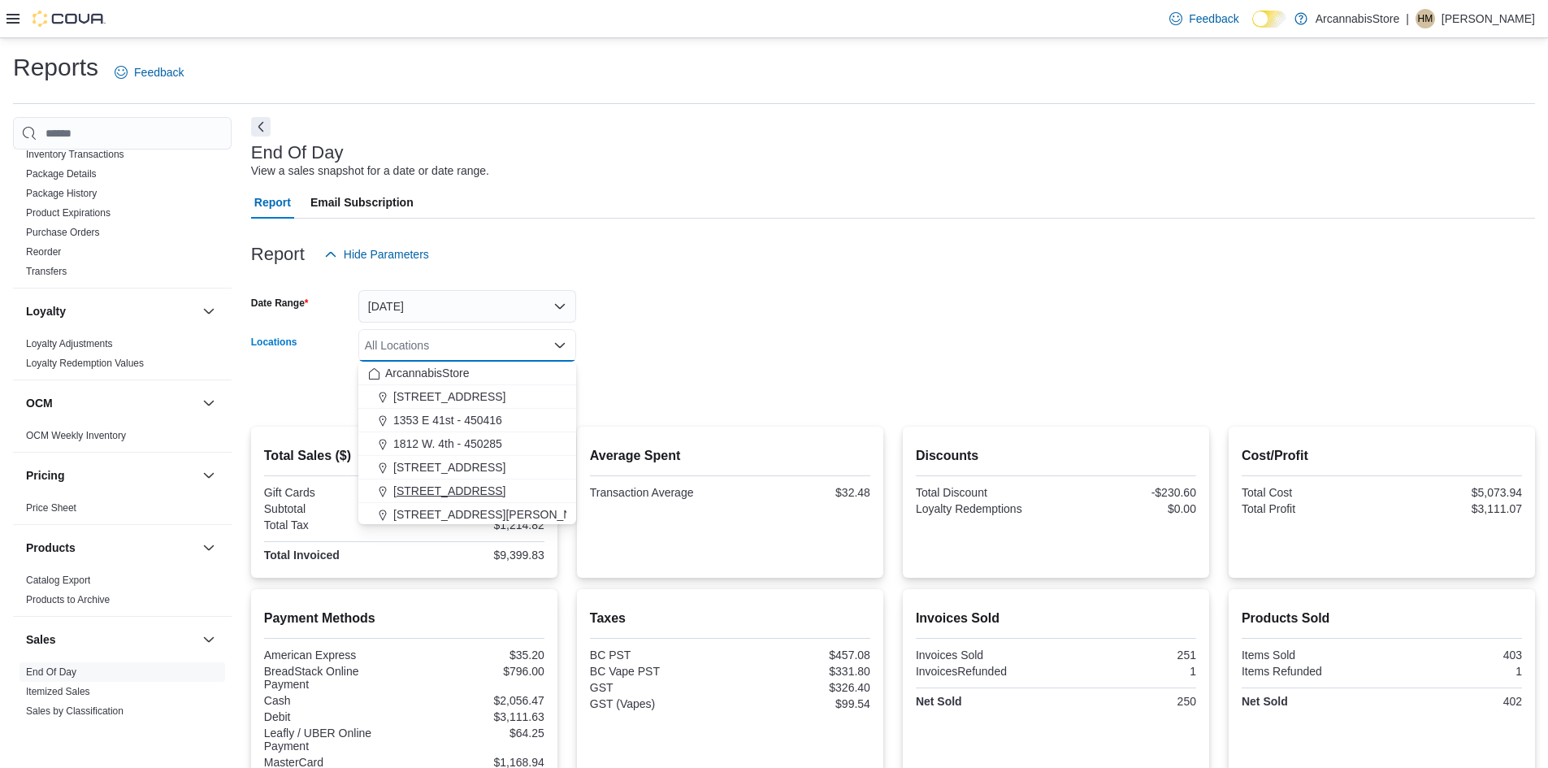
click at [460, 497] on span "[STREET_ADDRESS]" at bounding box center [449, 491] width 112 height 16
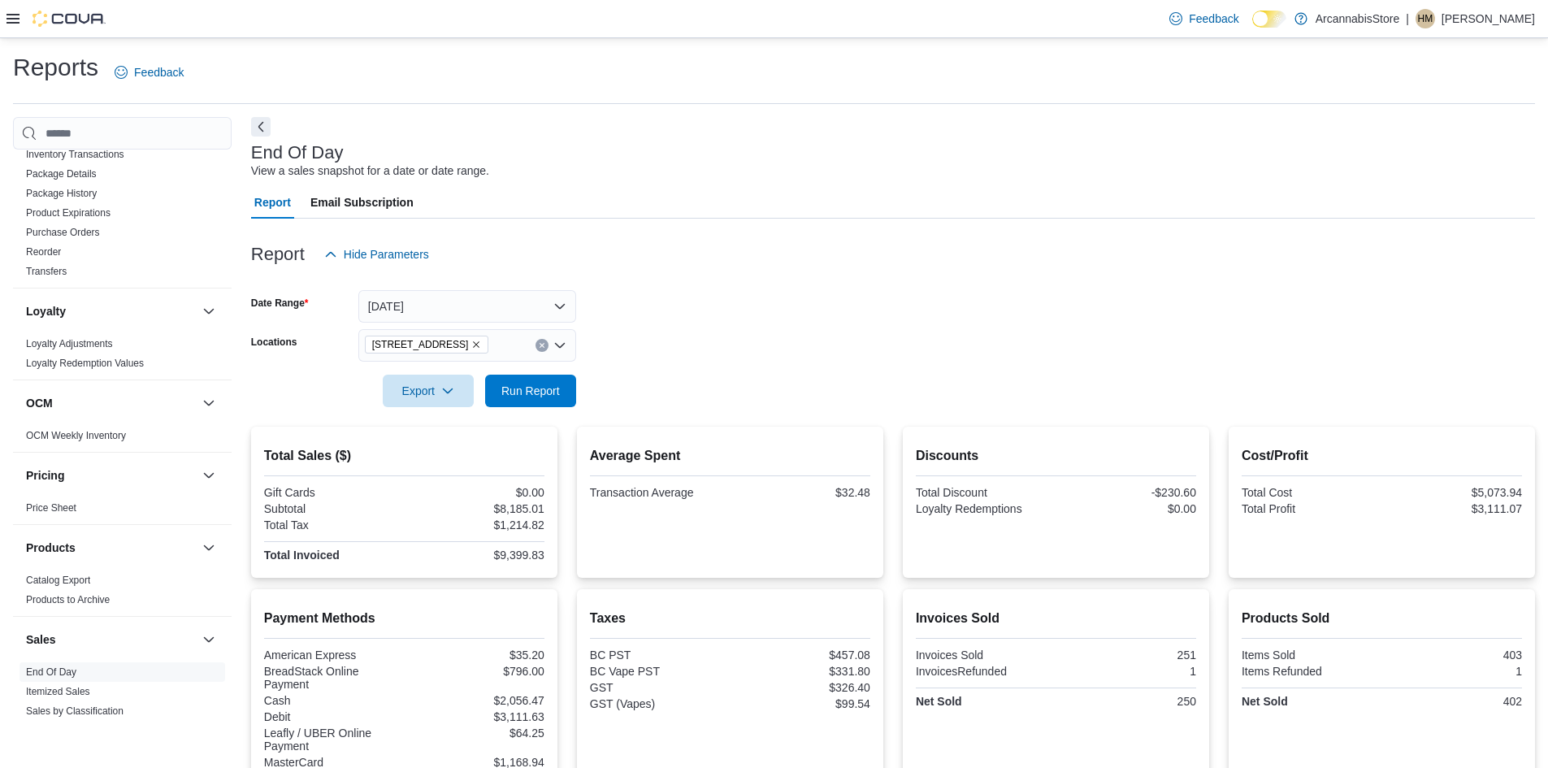
click at [750, 318] on form "Date Range [DATE] Locations [STREET_ADDRESS] Export Run Report" at bounding box center [893, 339] width 1284 height 137
click at [560, 393] on span "Run Report" at bounding box center [531, 390] width 72 height 33
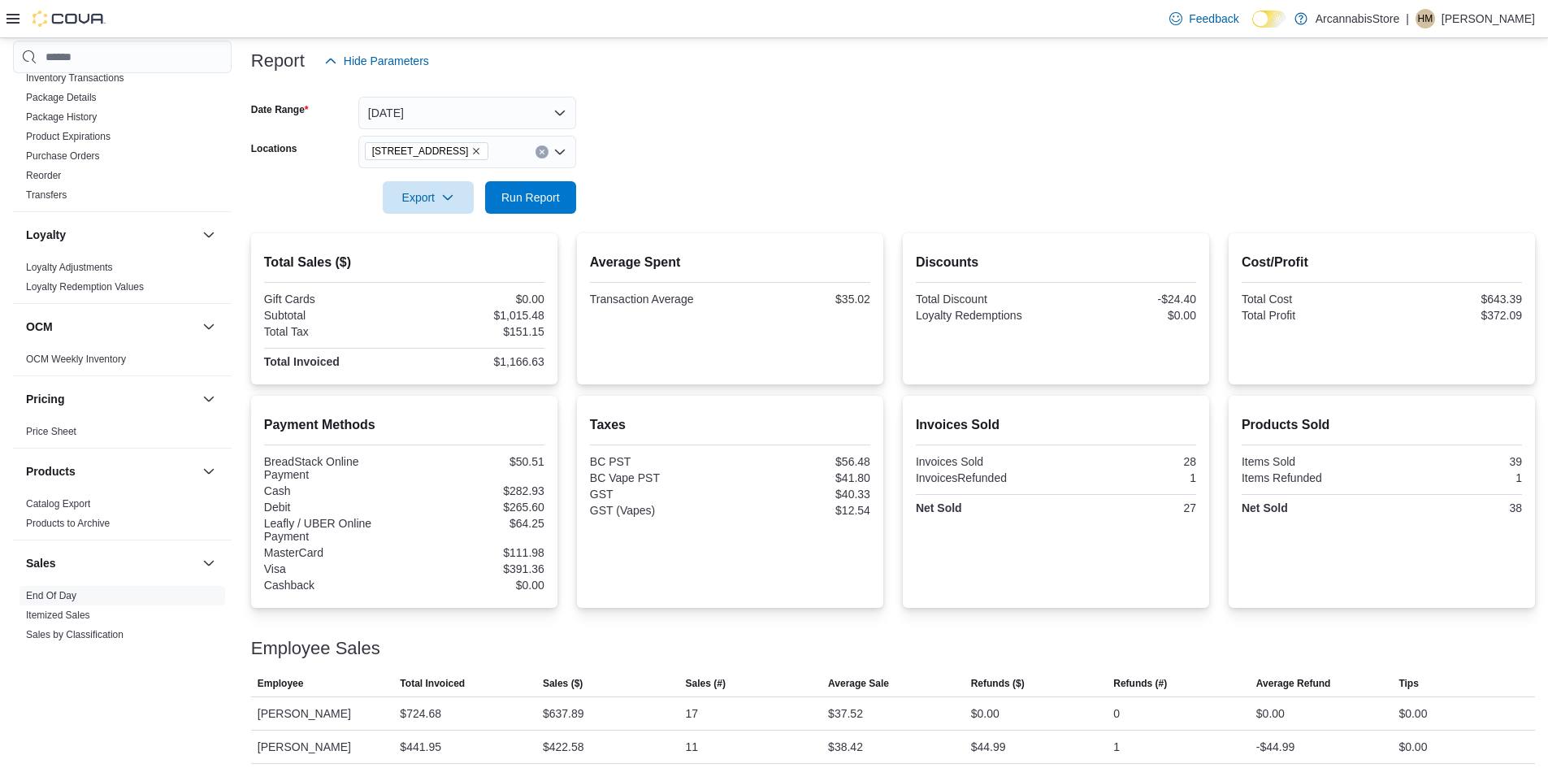
scroll to position [202, 0]
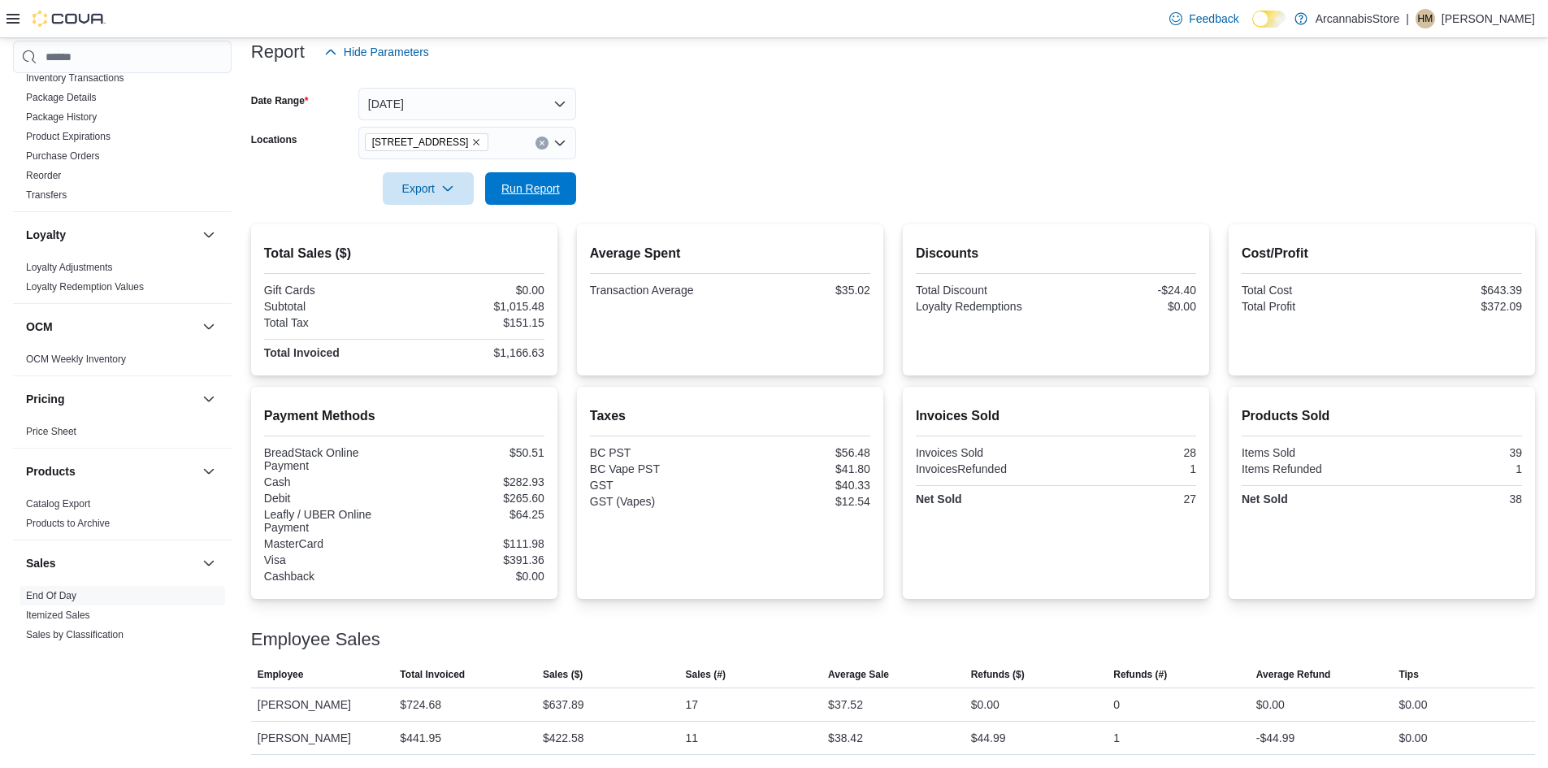
drag, startPoint x: 557, startPoint y: 179, endPoint x: 571, endPoint y: 169, distance: 16.9
click at [553, 179] on span "Run Report" at bounding box center [531, 188] width 72 height 33
